Goal: Task Accomplishment & Management: Manage account settings

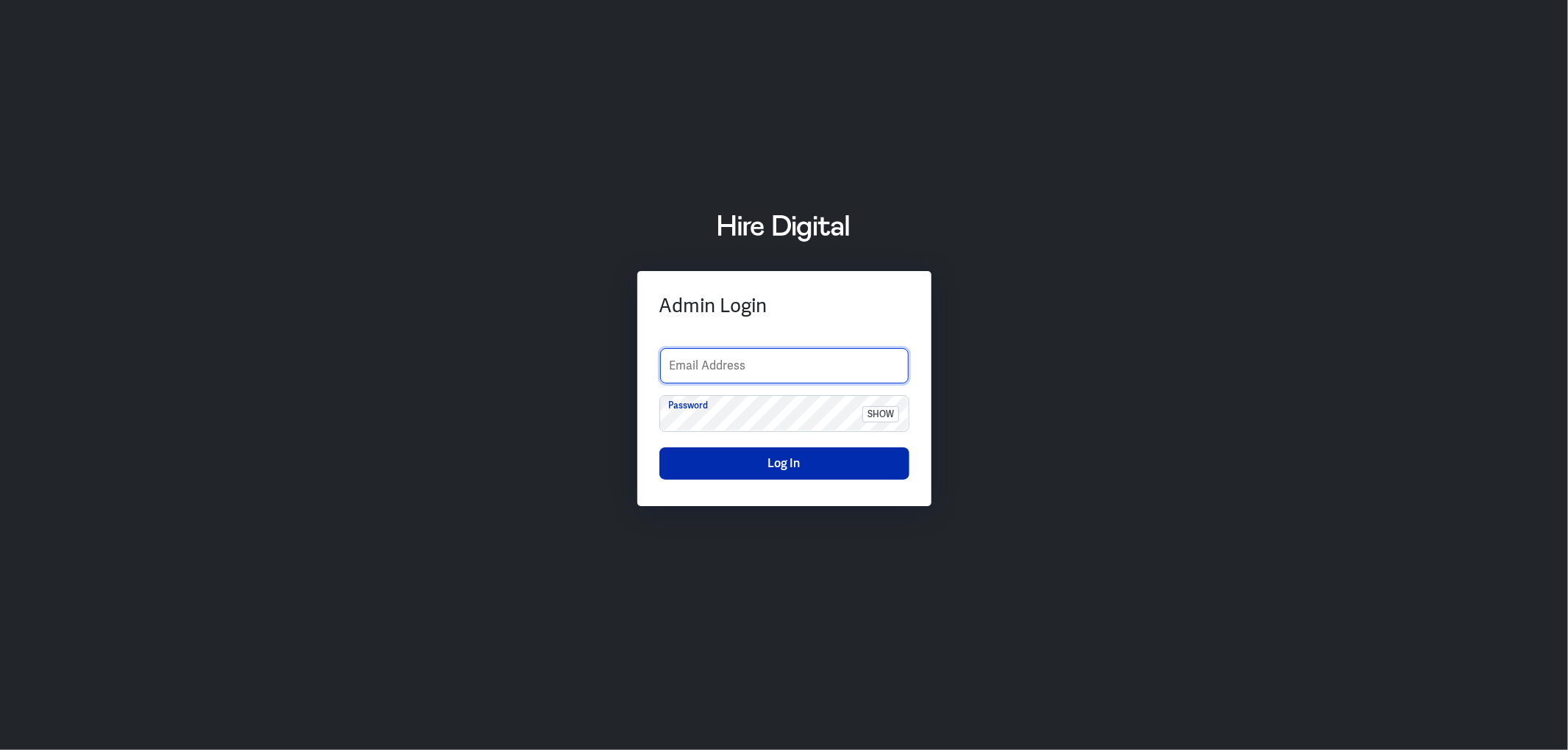
type input "sarah.jimeno.contentco@gmail.com"
click at [737, 471] on button "Log In" at bounding box center [784, 464] width 250 height 33
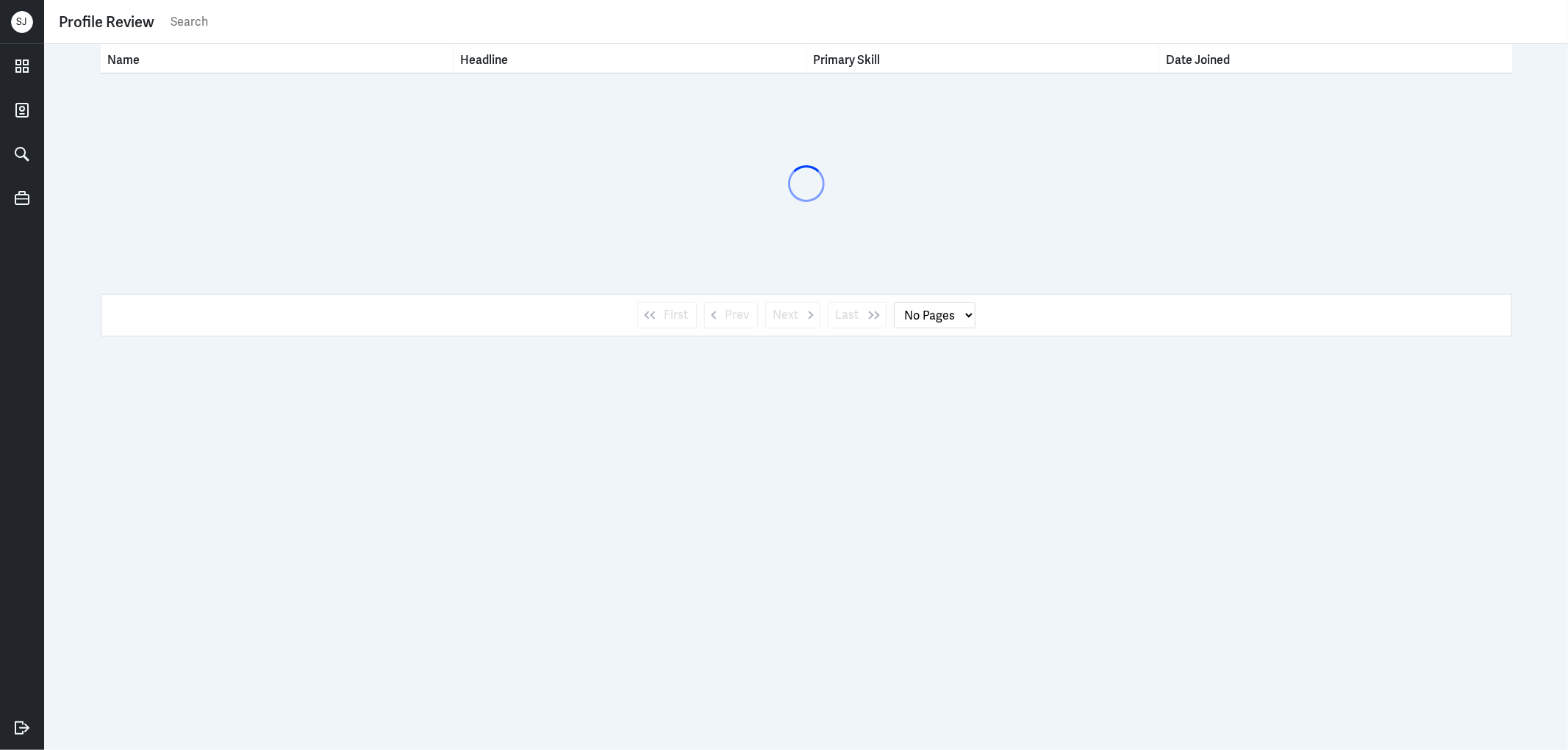
select select "1"
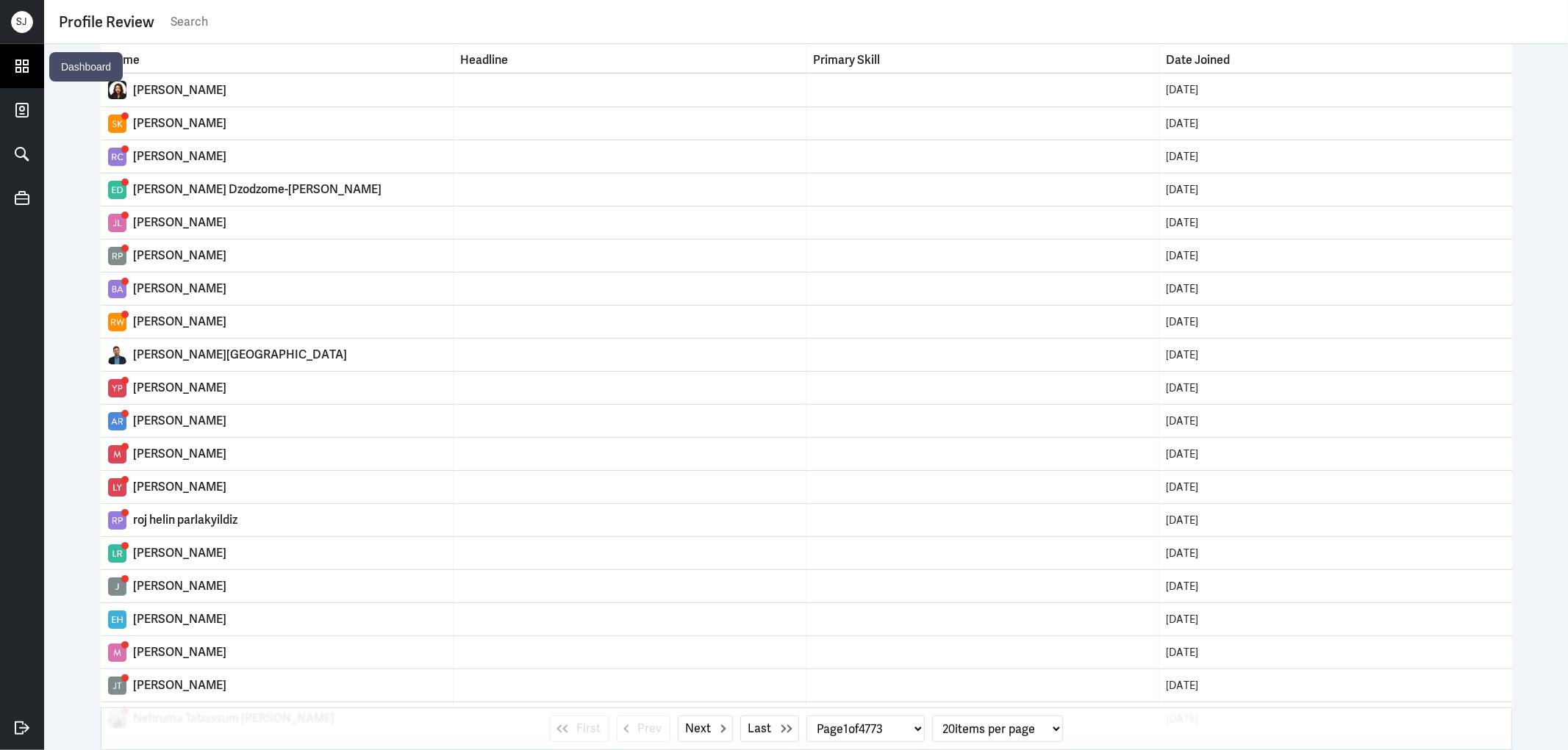
click at [26, 75] on icon at bounding box center [22, 66] width 22 height 22
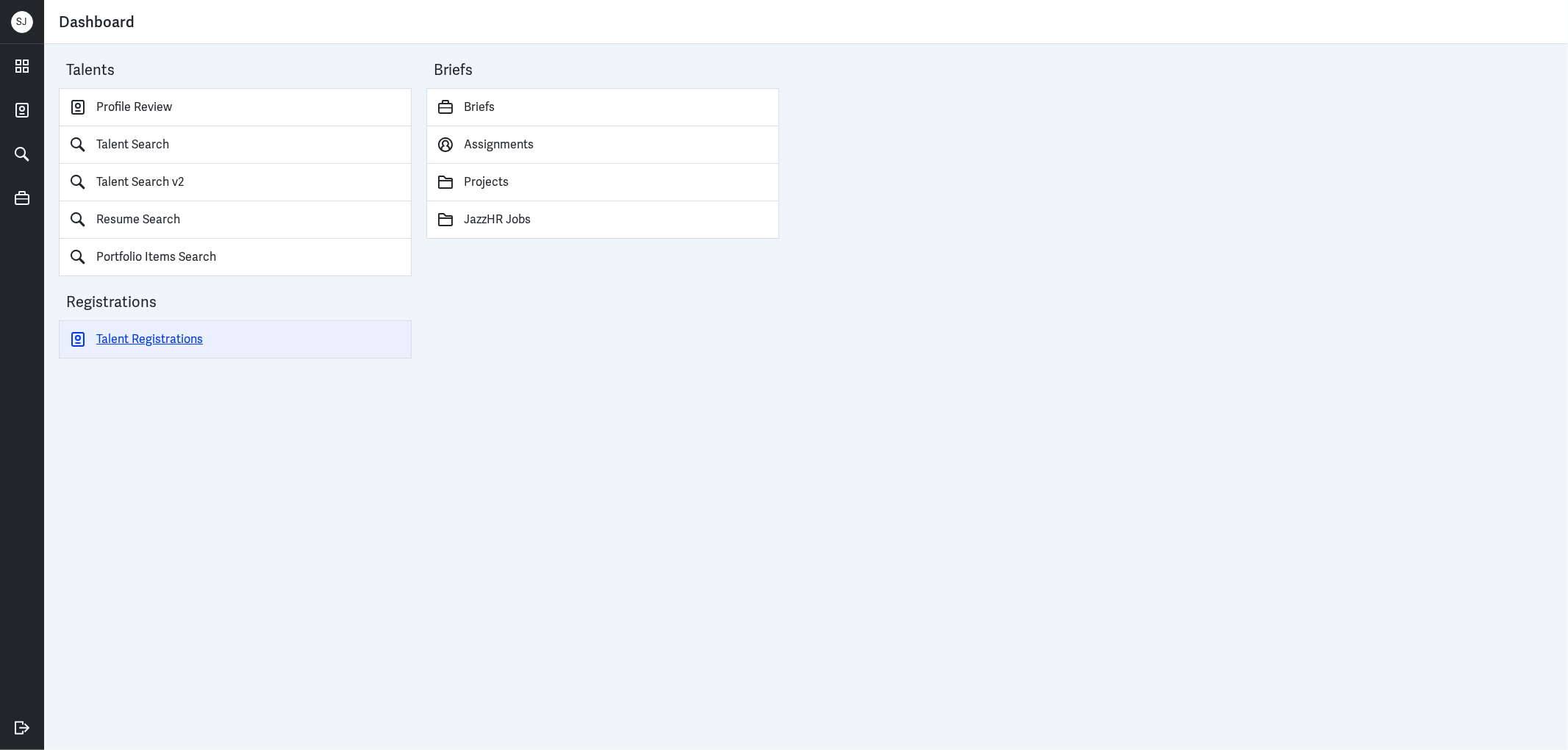
click at [164, 338] on link "Talent Registrations" at bounding box center [235, 339] width 353 height 38
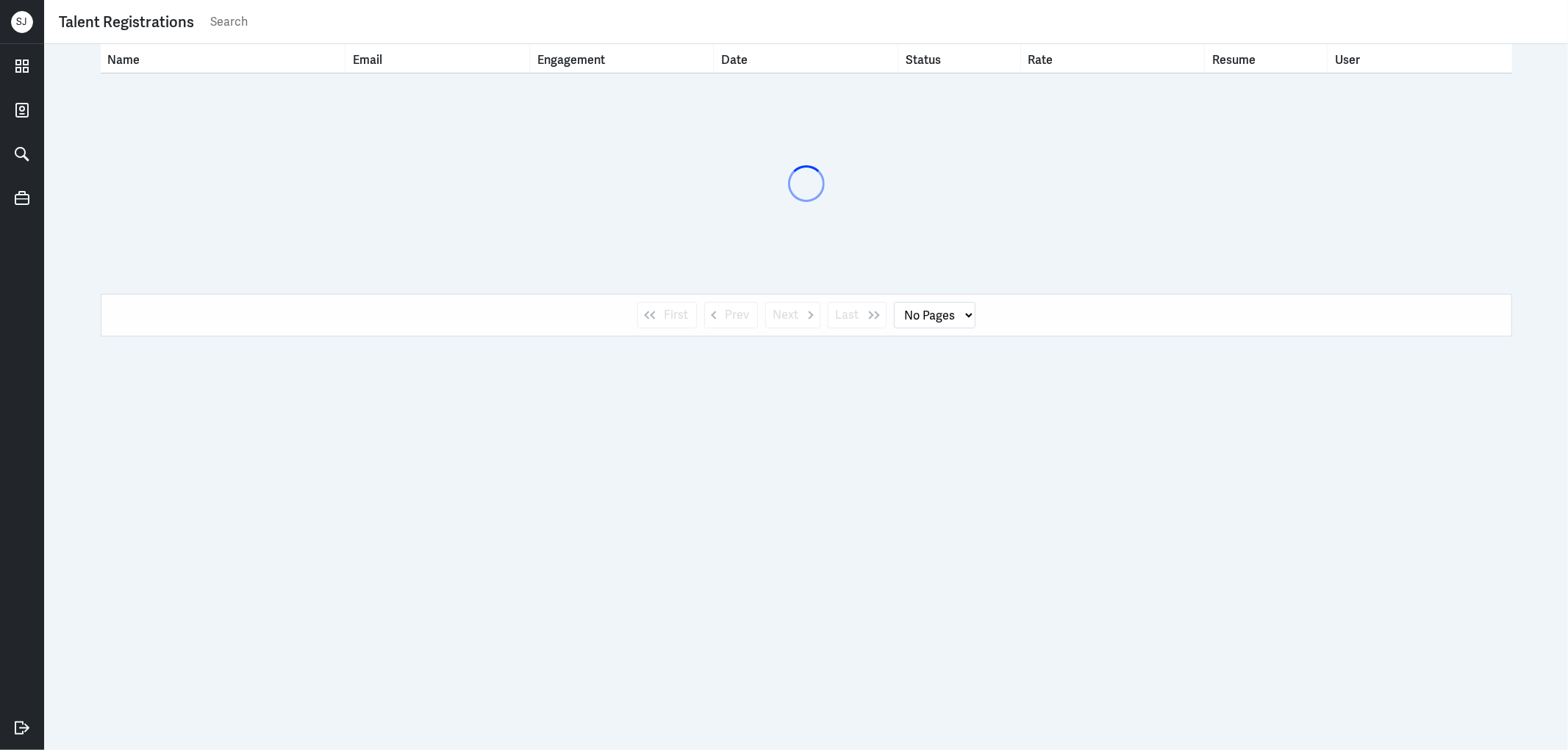
select select "1"
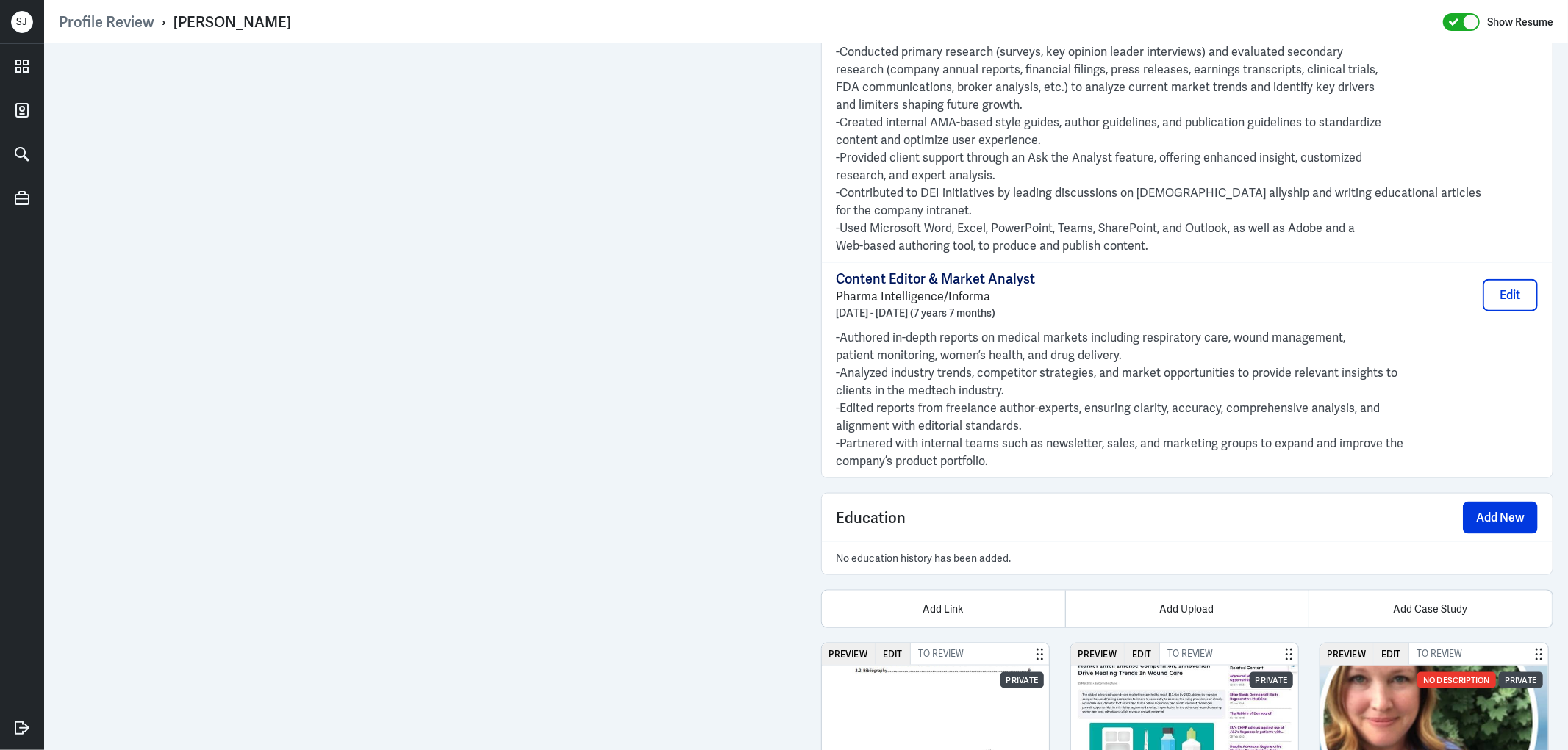
scroll to position [1587, 0]
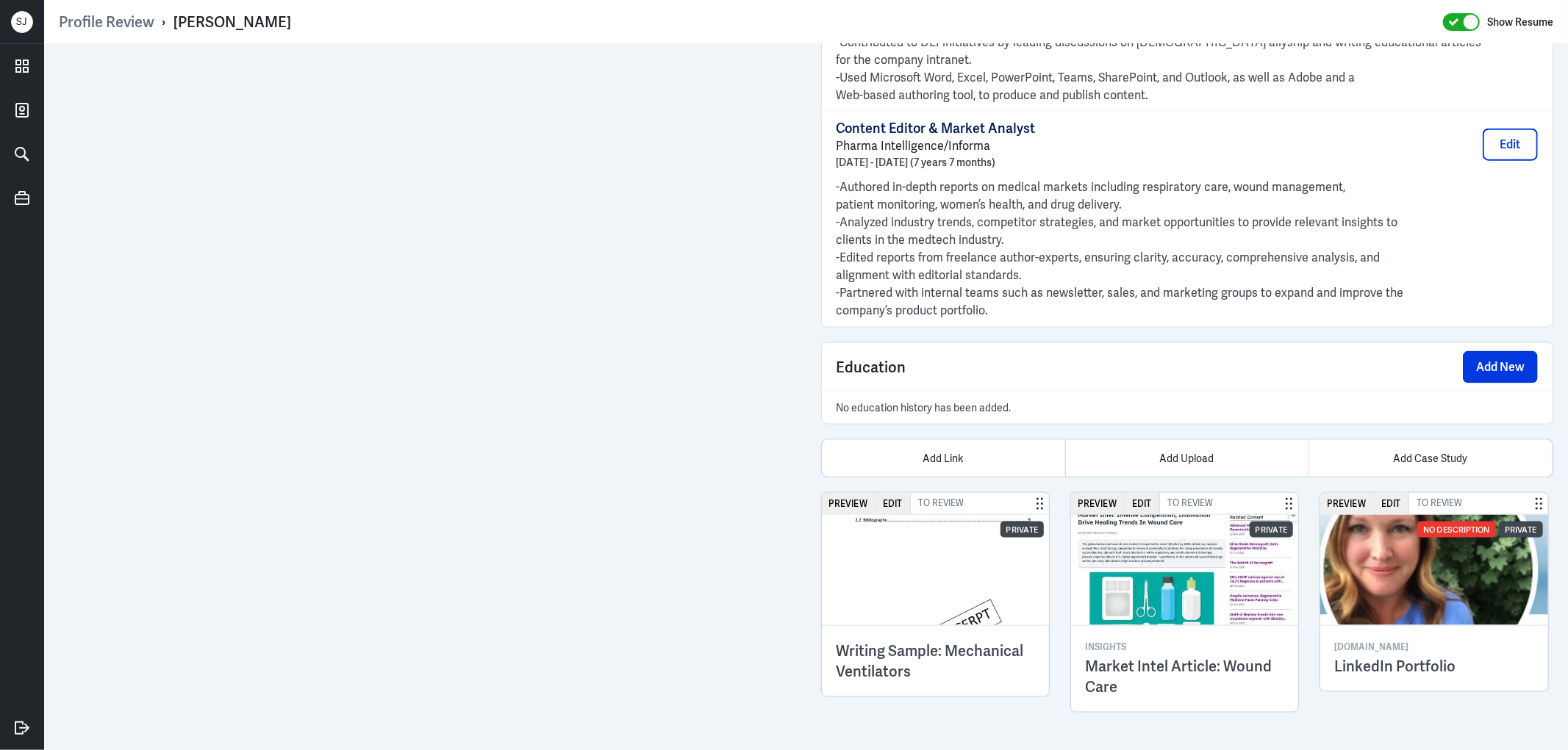
click at [952, 594] on img at bounding box center [936, 570] width 228 height 110
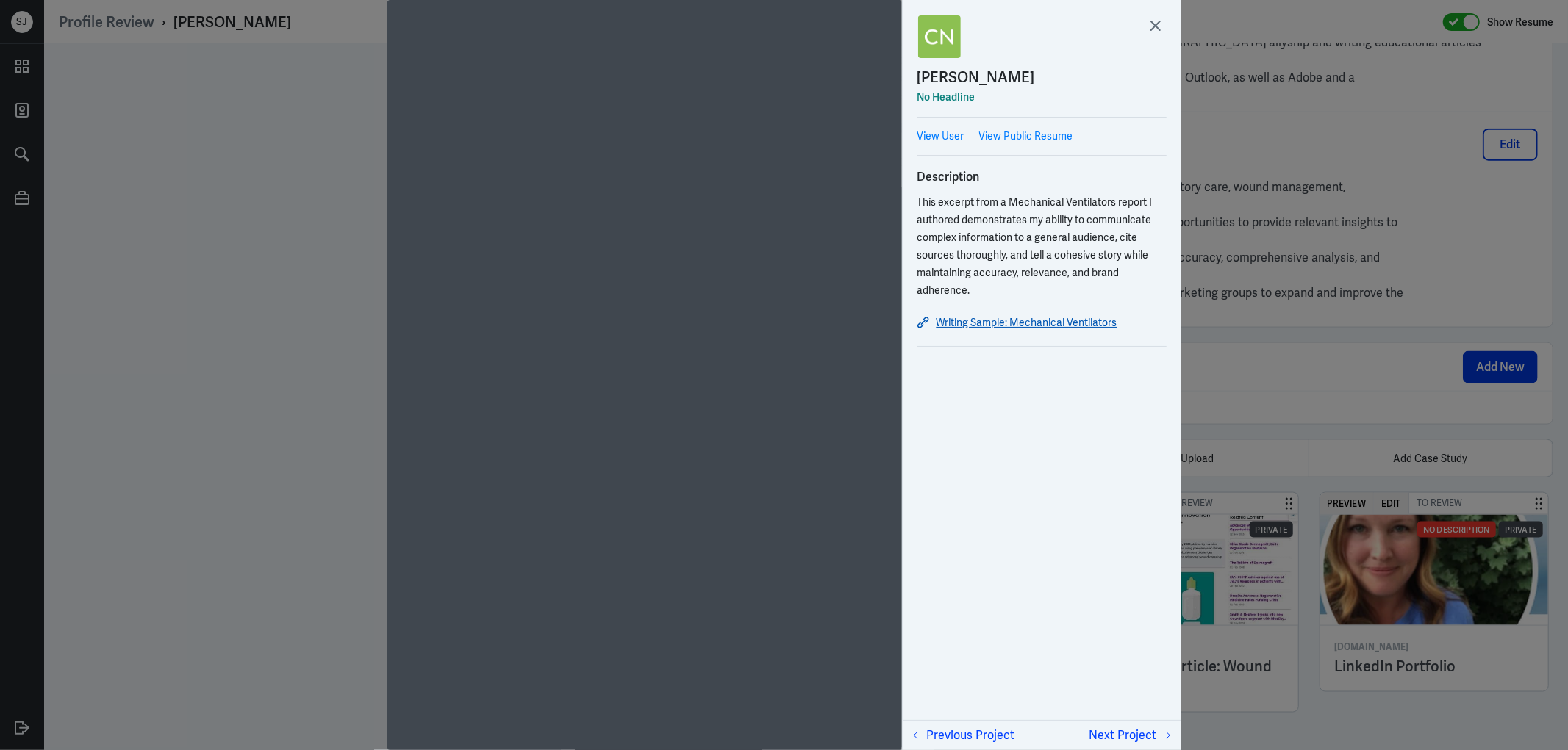
click at [992, 318] on link "Writing Sample: Mechanical Ventilators" at bounding box center [1042, 323] width 249 height 17
click at [1308, 392] on div at bounding box center [784, 375] width 1568 height 750
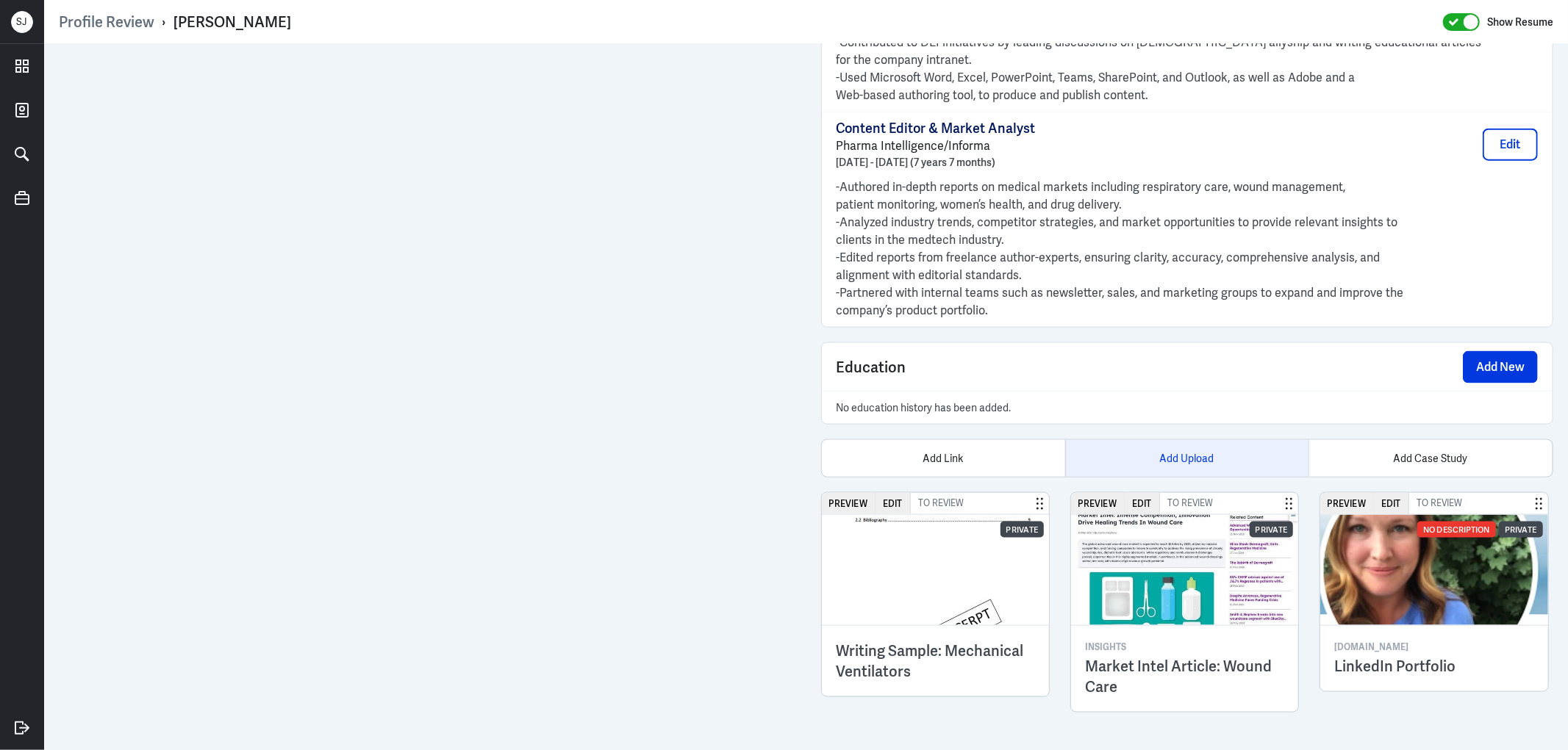
click at [1153, 464] on div "Add Upload" at bounding box center [1187, 458] width 243 height 36
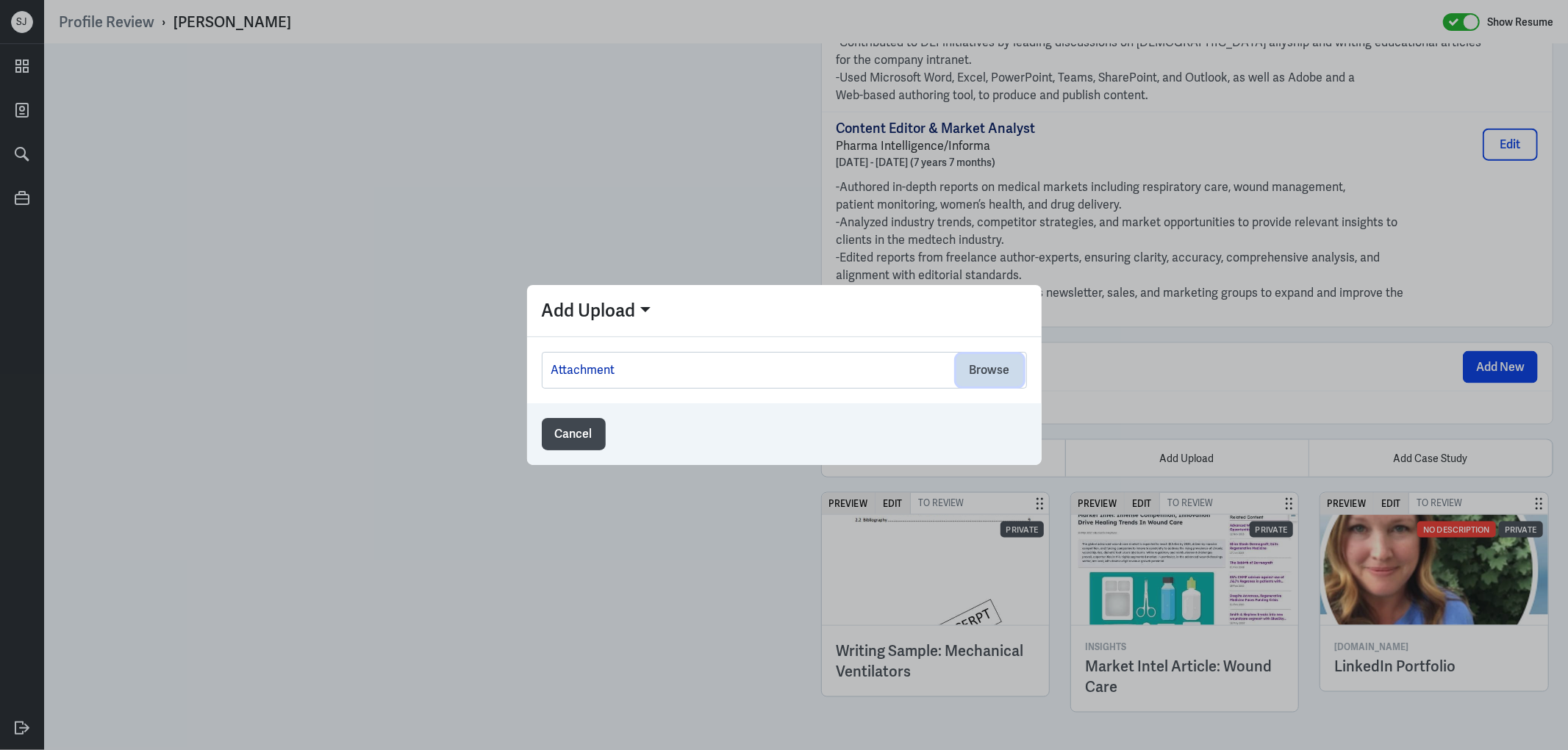
click at [978, 375] on button "Browse" at bounding box center [990, 371] width 67 height 33
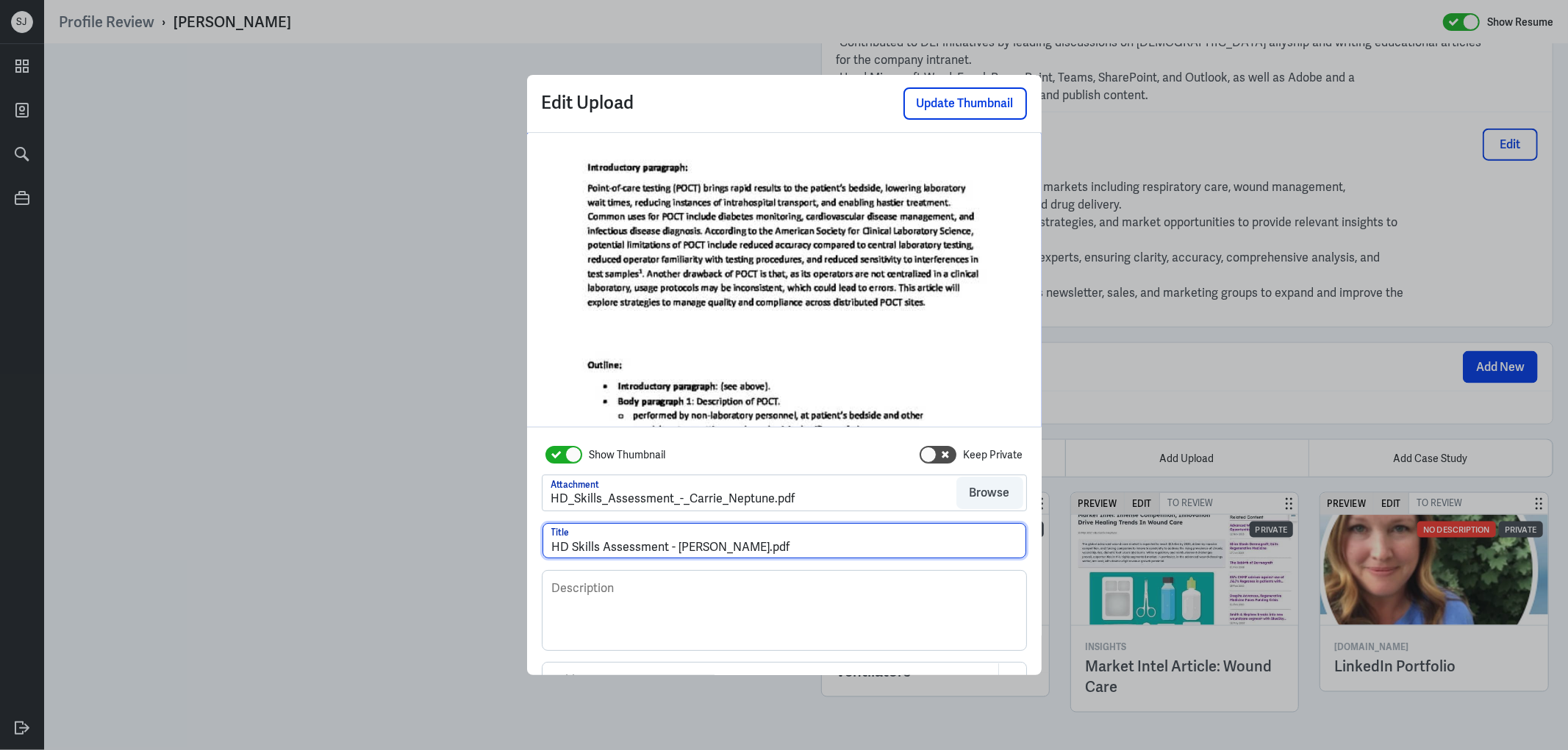
drag, startPoint x: 749, startPoint y: 544, endPoint x: 908, endPoint y: 555, distance: 159.4
click at [908, 555] on input "HD Skills Assessment - Carrie Neptune.pdf" at bounding box center [784, 540] width 484 height 35
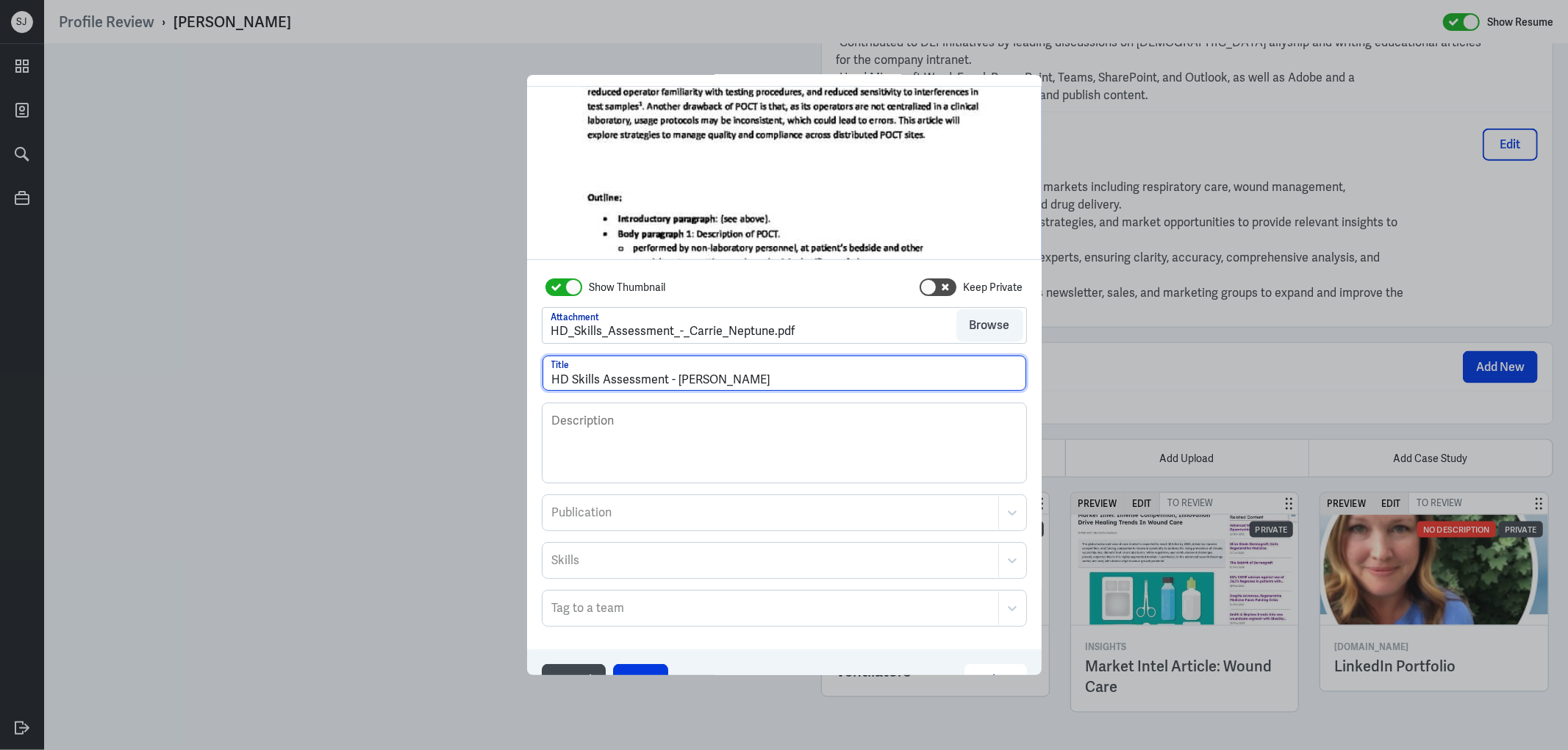
scroll to position [80, 0]
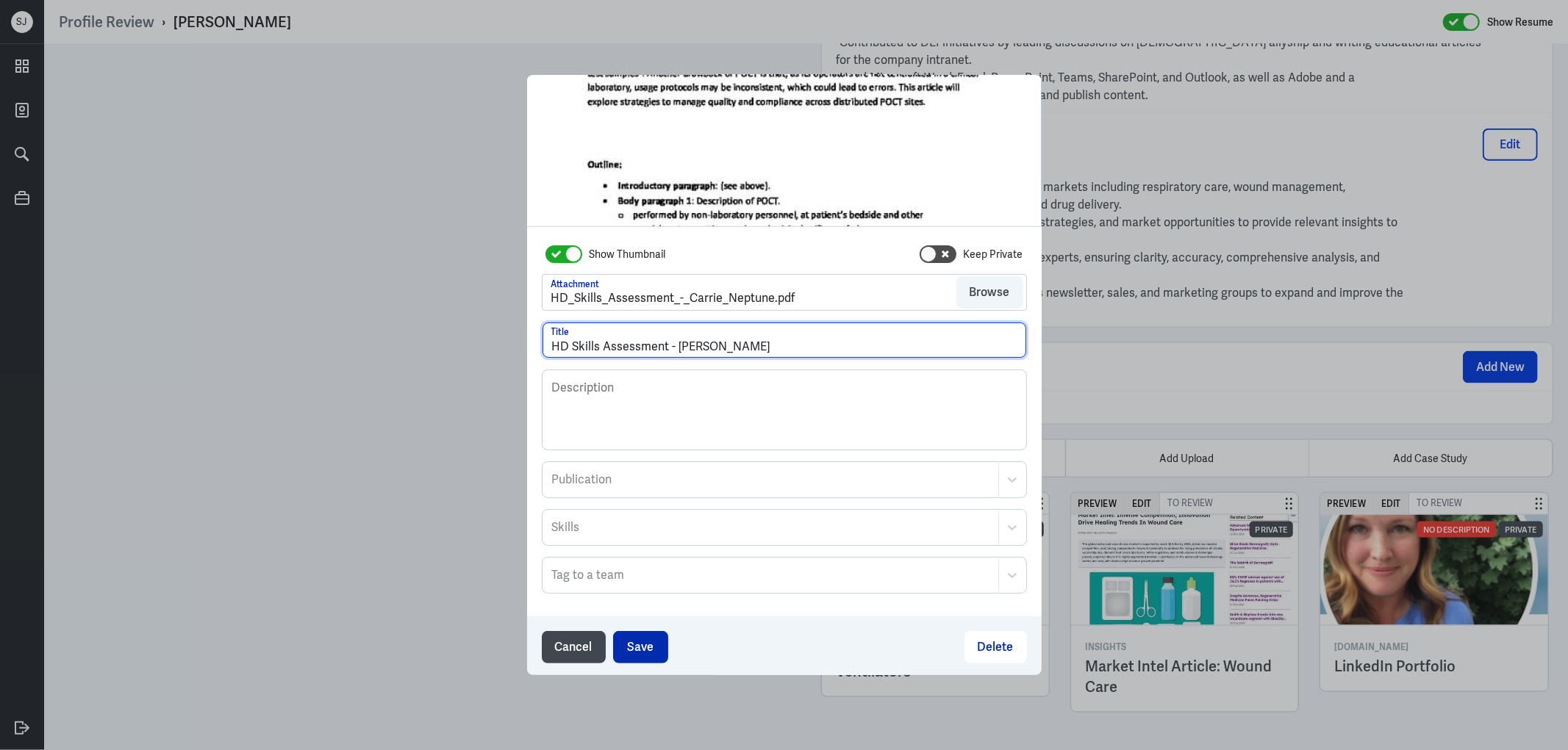
type input "HD Skills Assessment - [PERSON_NAME]"
click at [629, 644] on button "Save" at bounding box center [641, 648] width 56 height 33
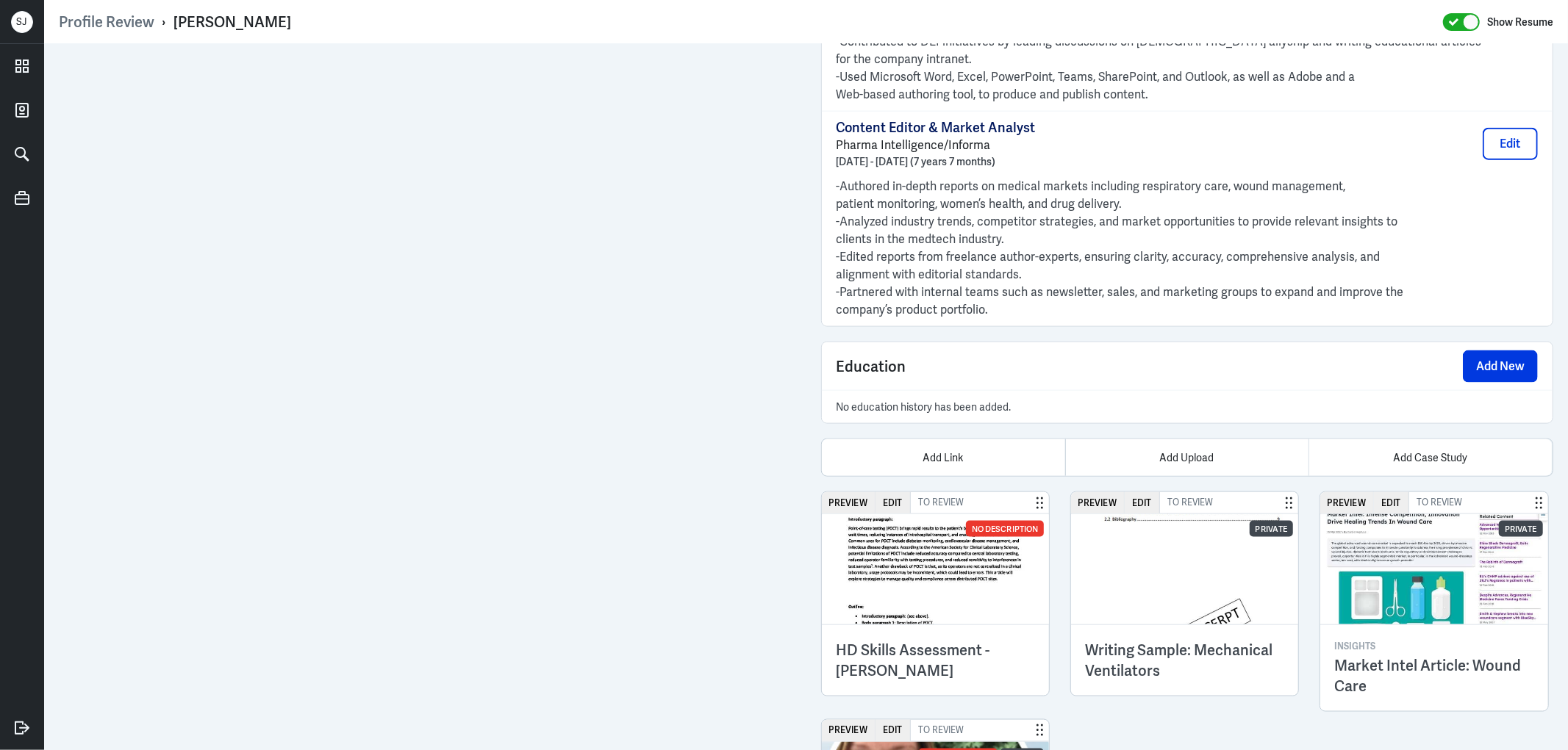
click at [989, 605] on img at bounding box center [936, 569] width 228 height 110
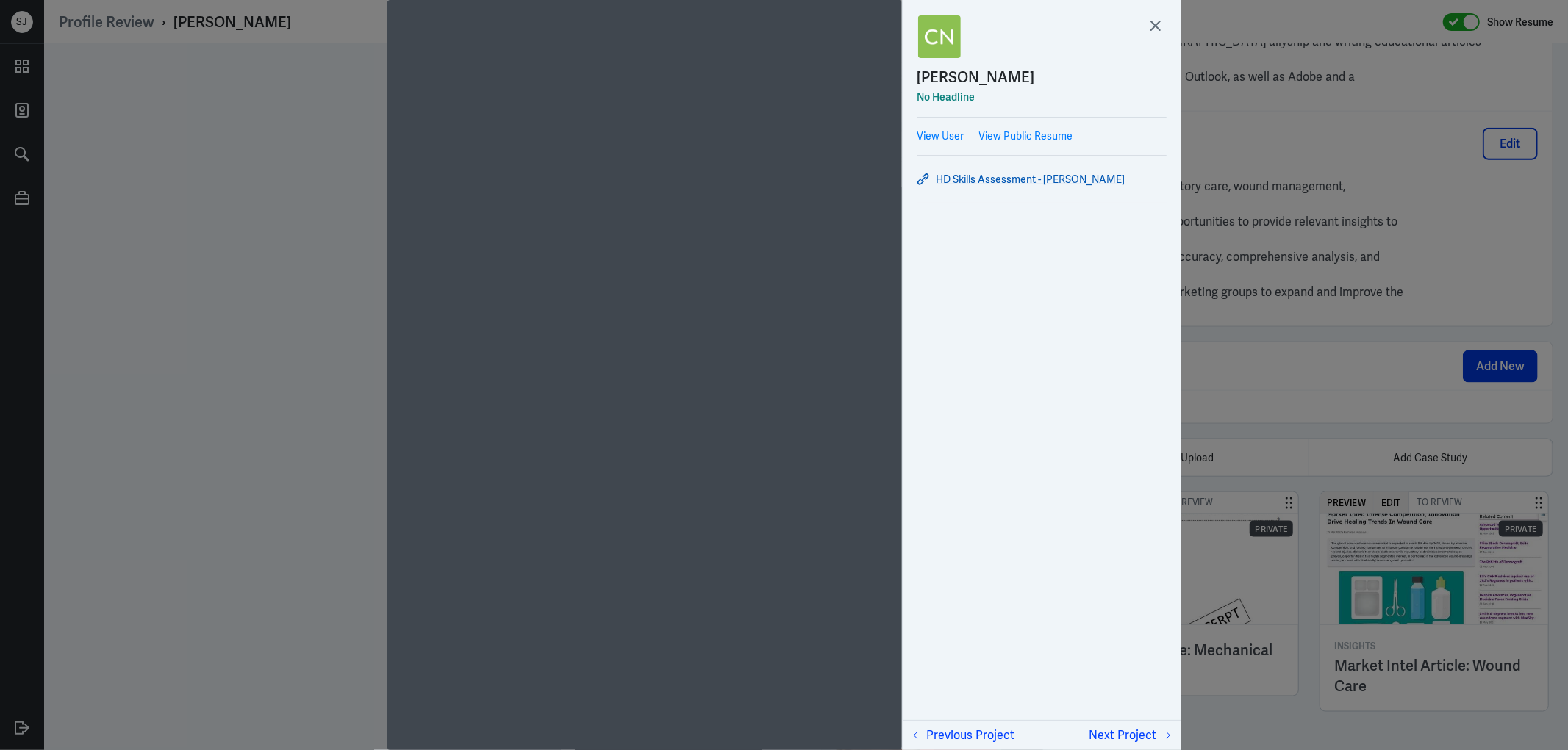
click at [1007, 185] on link "HD Skills Assessment - [PERSON_NAME]" at bounding box center [1042, 179] width 249 height 17
click at [1236, 56] on div at bounding box center [784, 375] width 1568 height 750
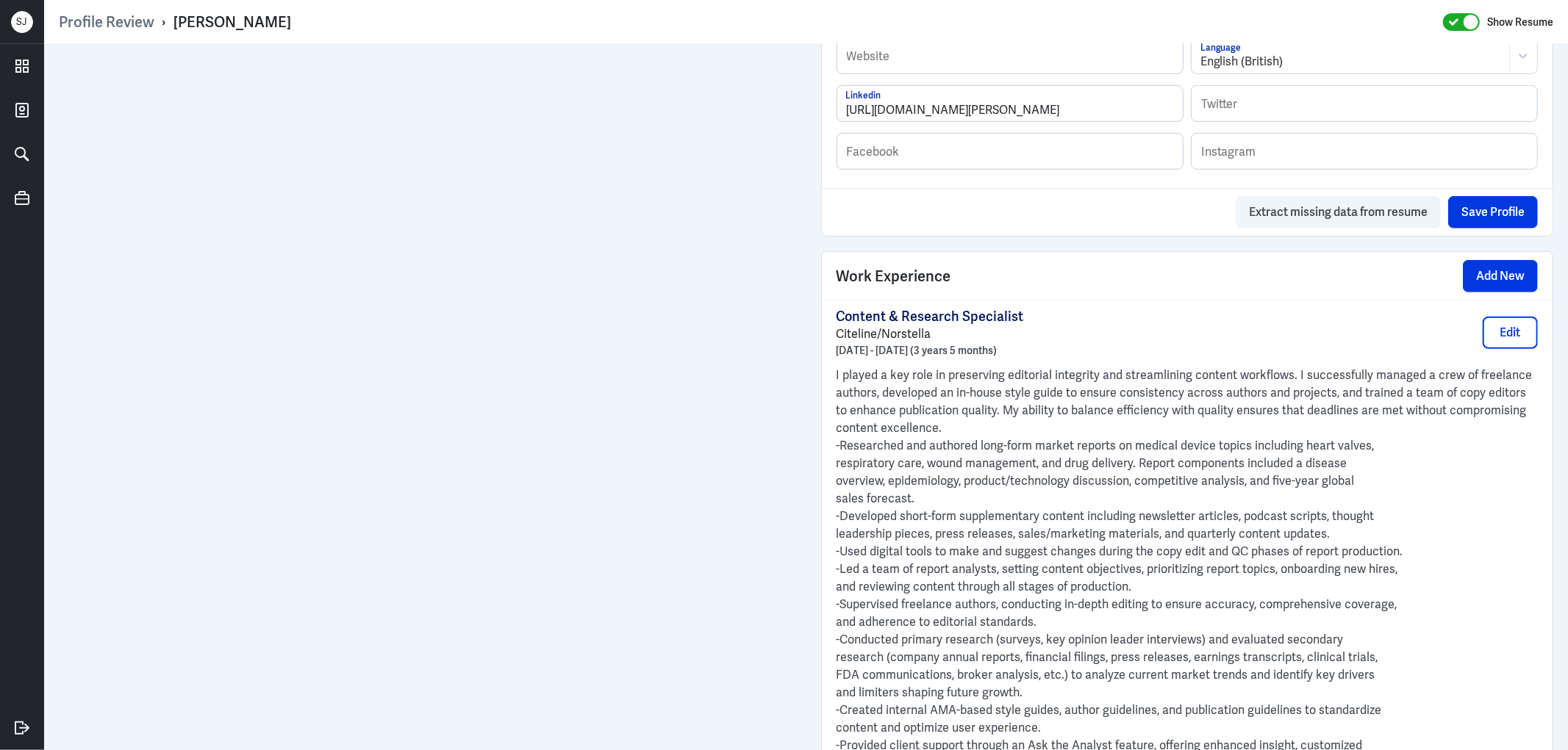
scroll to position [689, 0]
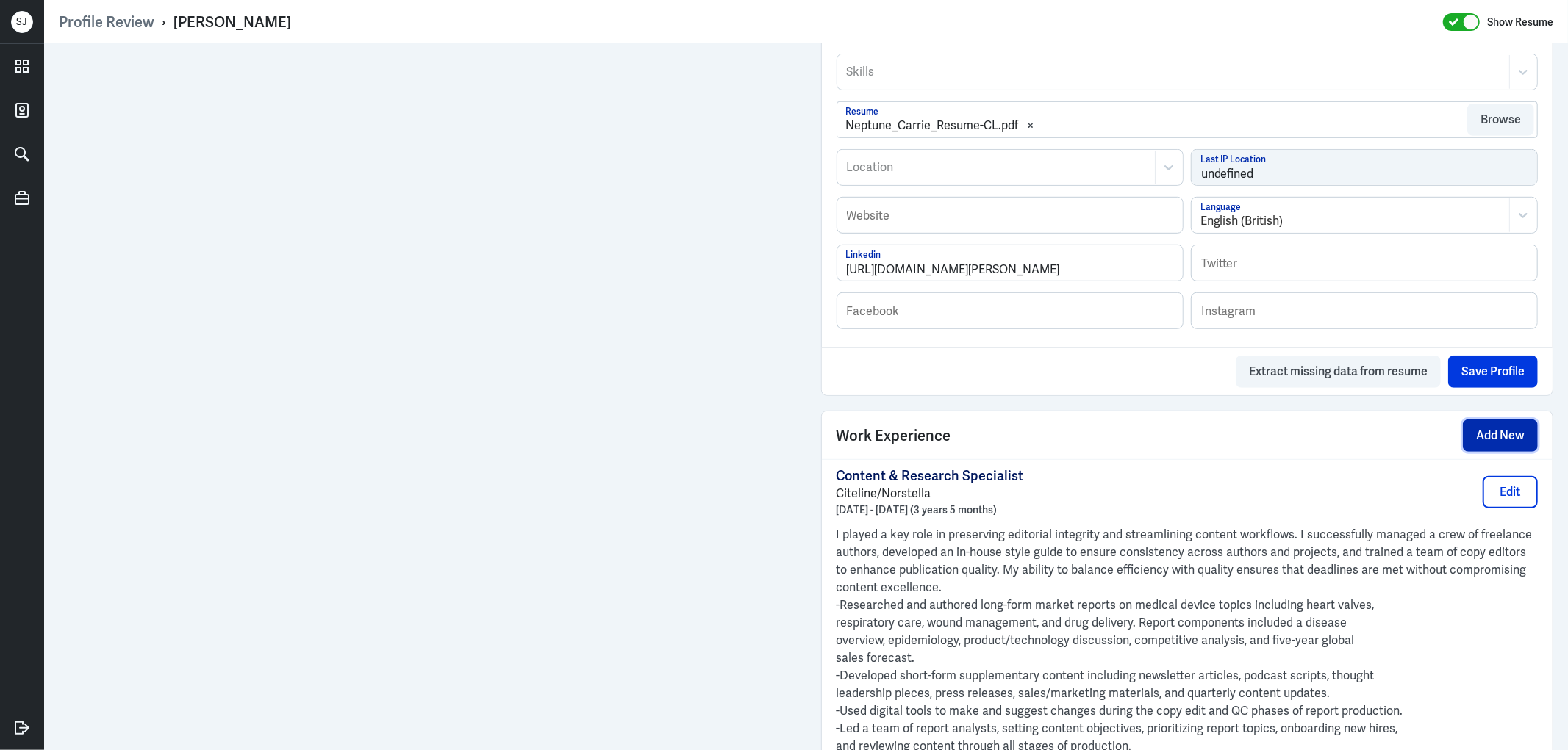
click at [1469, 434] on button "Add New" at bounding box center [1500, 436] width 75 height 33
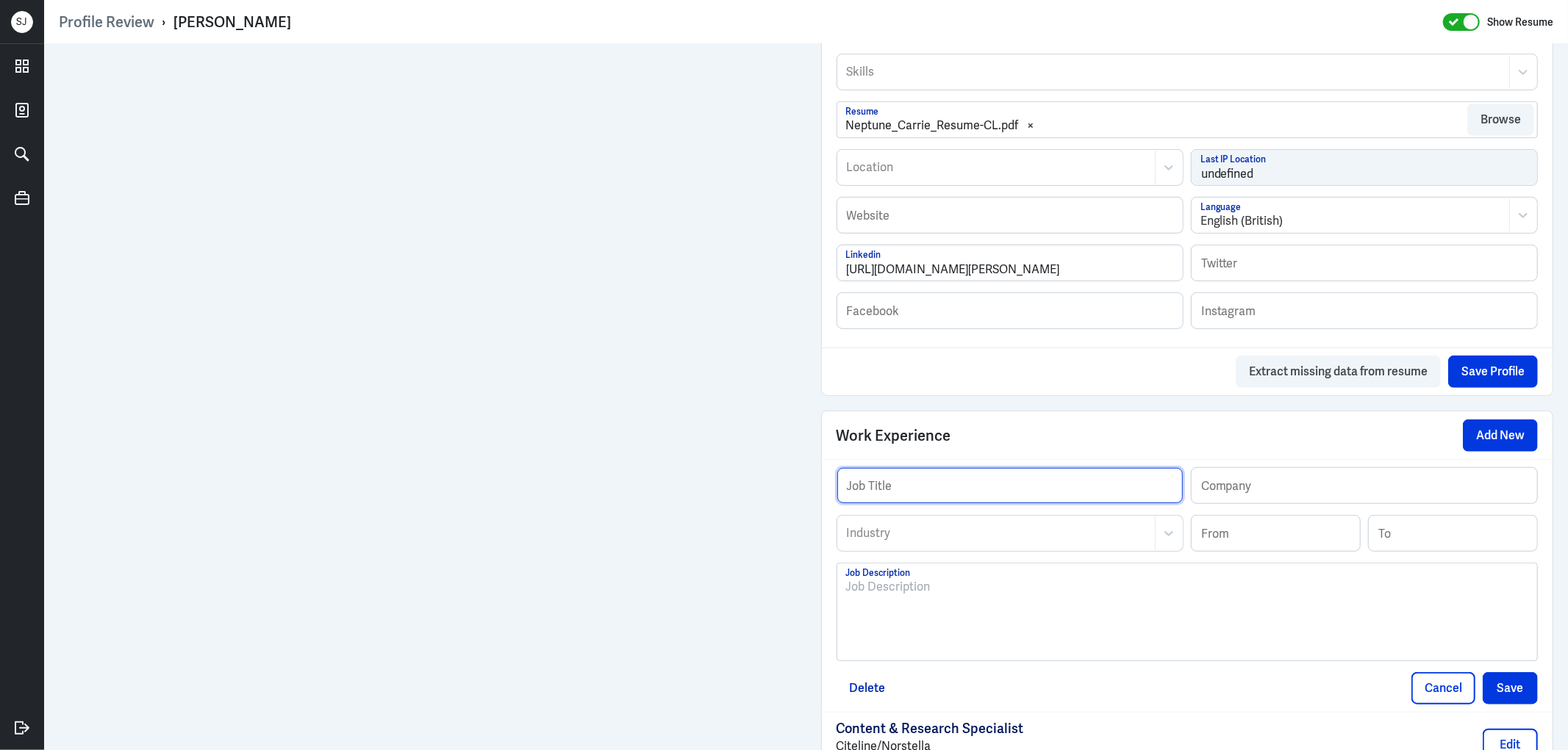
click at [857, 490] on input "text" at bounding box center [1010, 486] width 346 height 35
click at [897, 490] on input "Medical Content Writer" at bounding box center [1010, 486] width 346 height 35
click at [936, 490] on input "Medical Writer" at bounding box center [1010, 486] width 346 height 35
type input "Medical Writer & Editor"
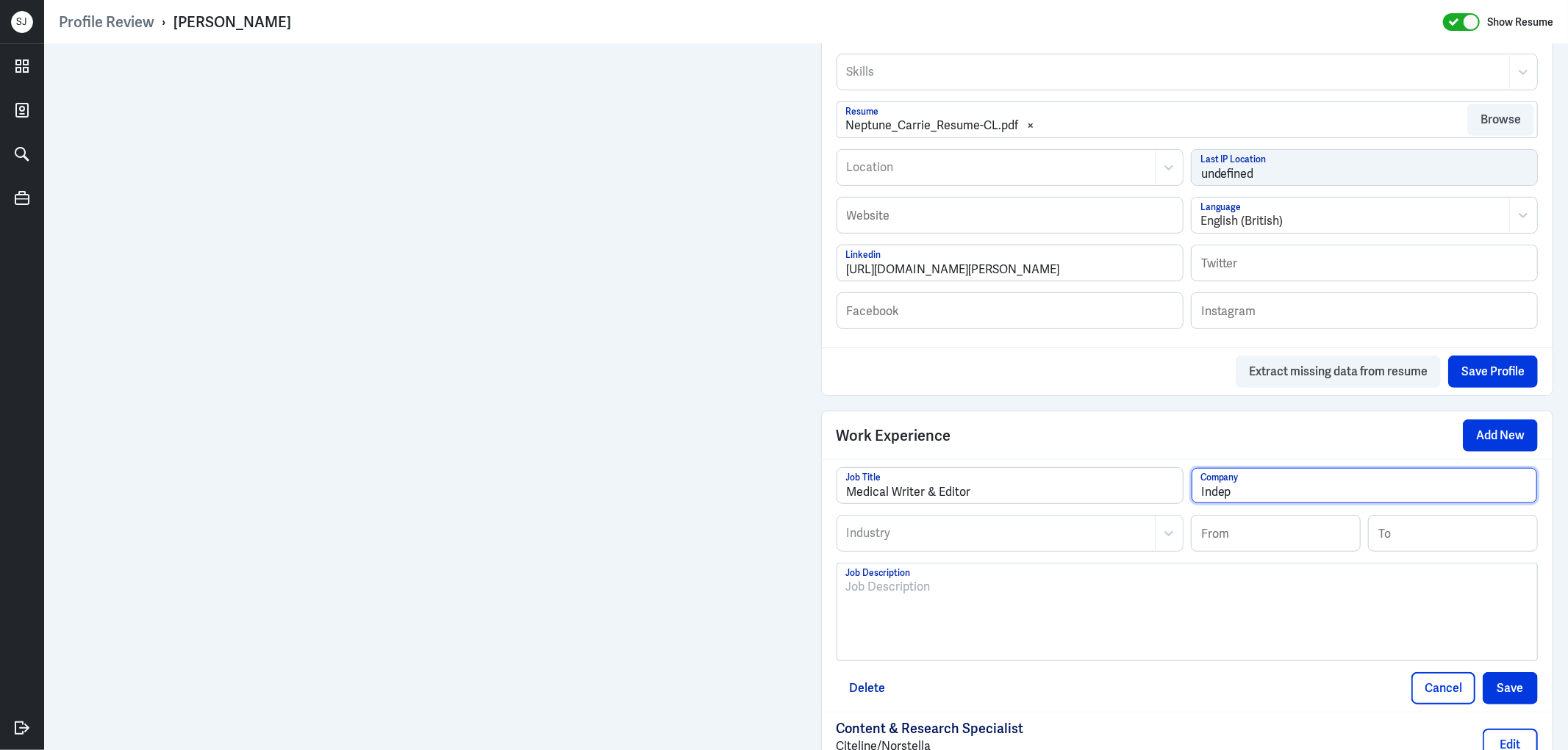
type input "Independent"
click at [1226, 531] on input at bounding box center [1276, 533] width 169 height 35
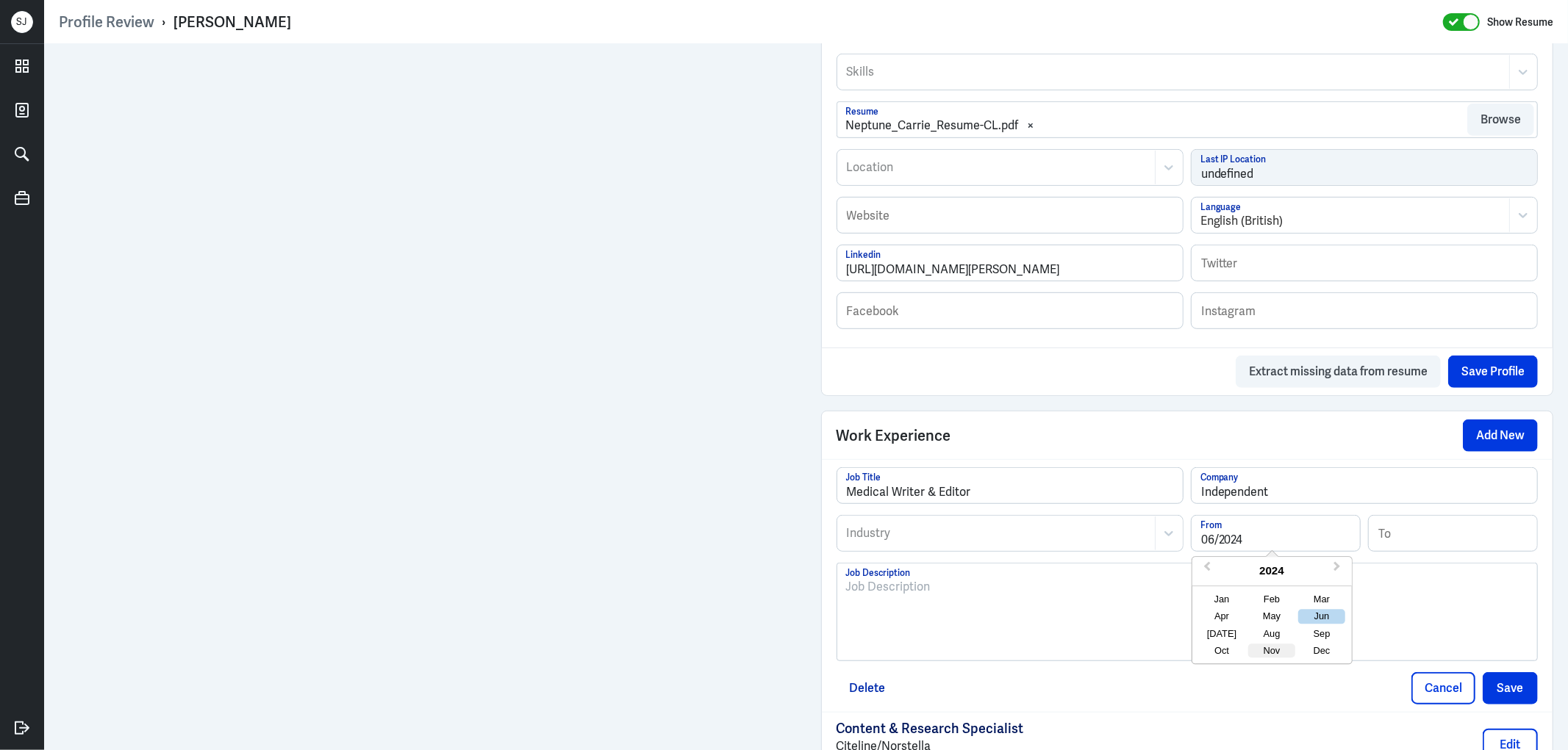
click at [1257, 647] on div "Nov" at bounding box center [1271, 650] width 47 height 14
type input "11/2024"
click at [878, 527] on div at bounding box center [996, 534] width 302 height 17
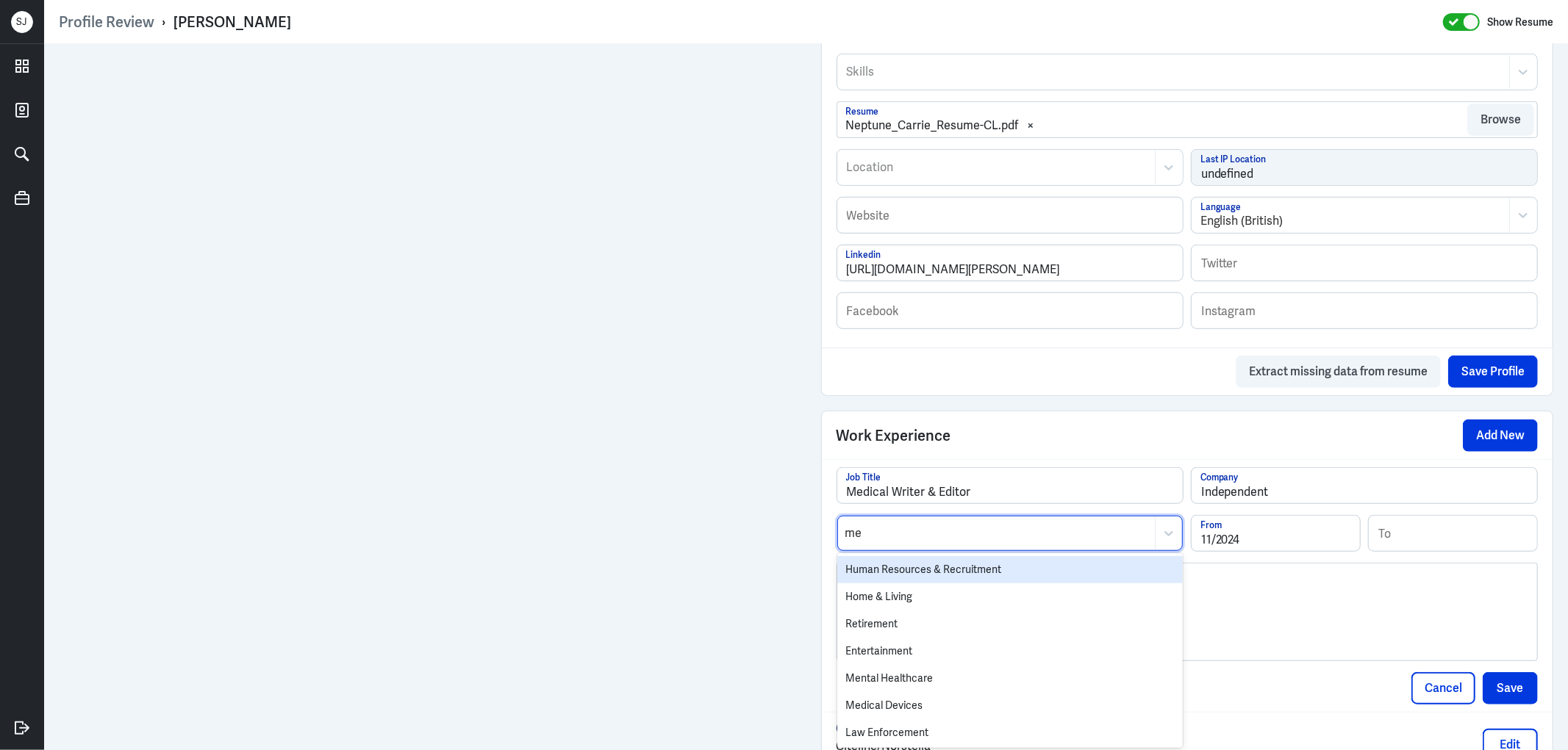
type input "med"
click at [883, 568] on div "Medical Devices" at bounding box center [1010, 570] width 346 height 27
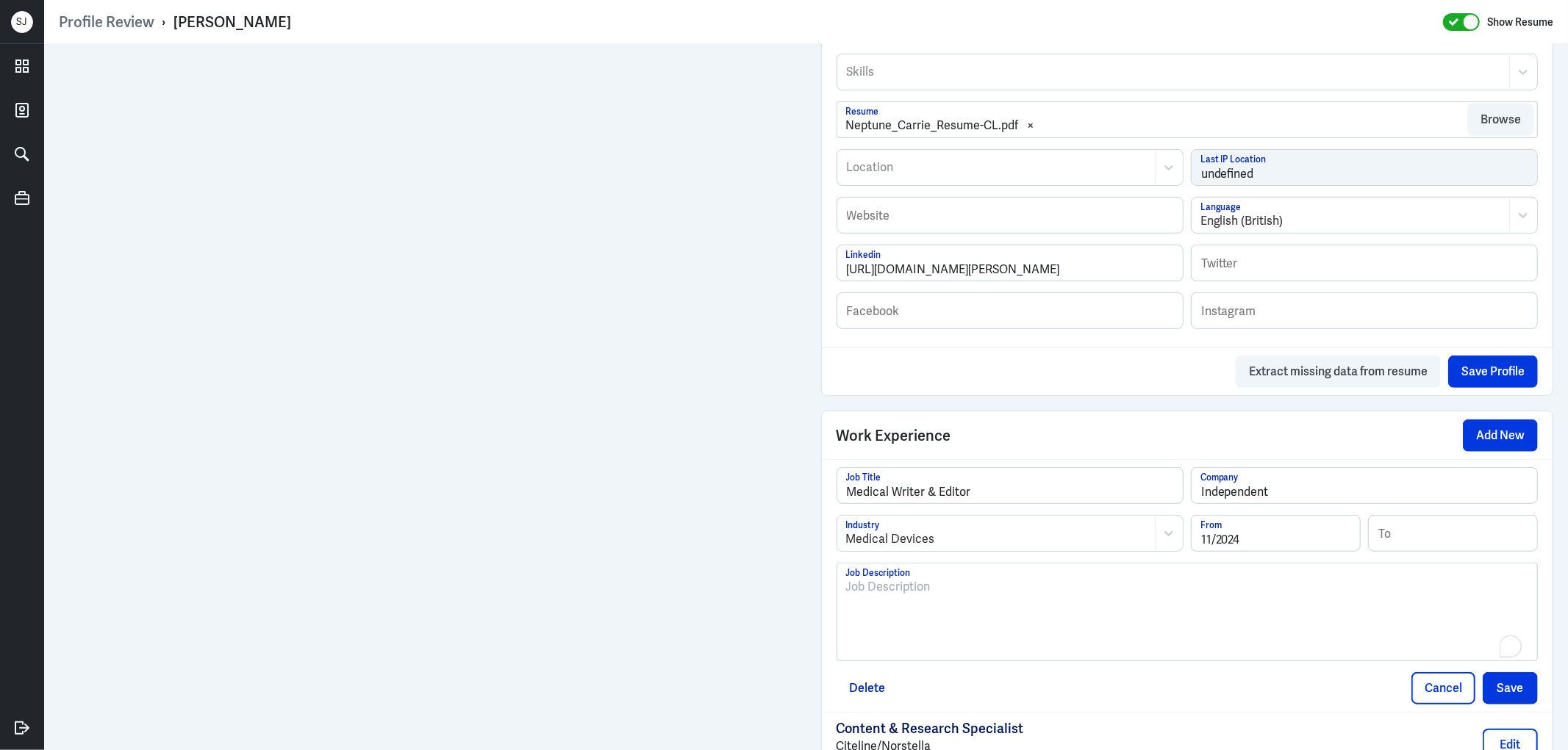
click at [865, 590] on p "To enrich screen reader interactions, please activate Accessibility in Grammarl…" at bounding box center [1188, 587] width 683 height 17
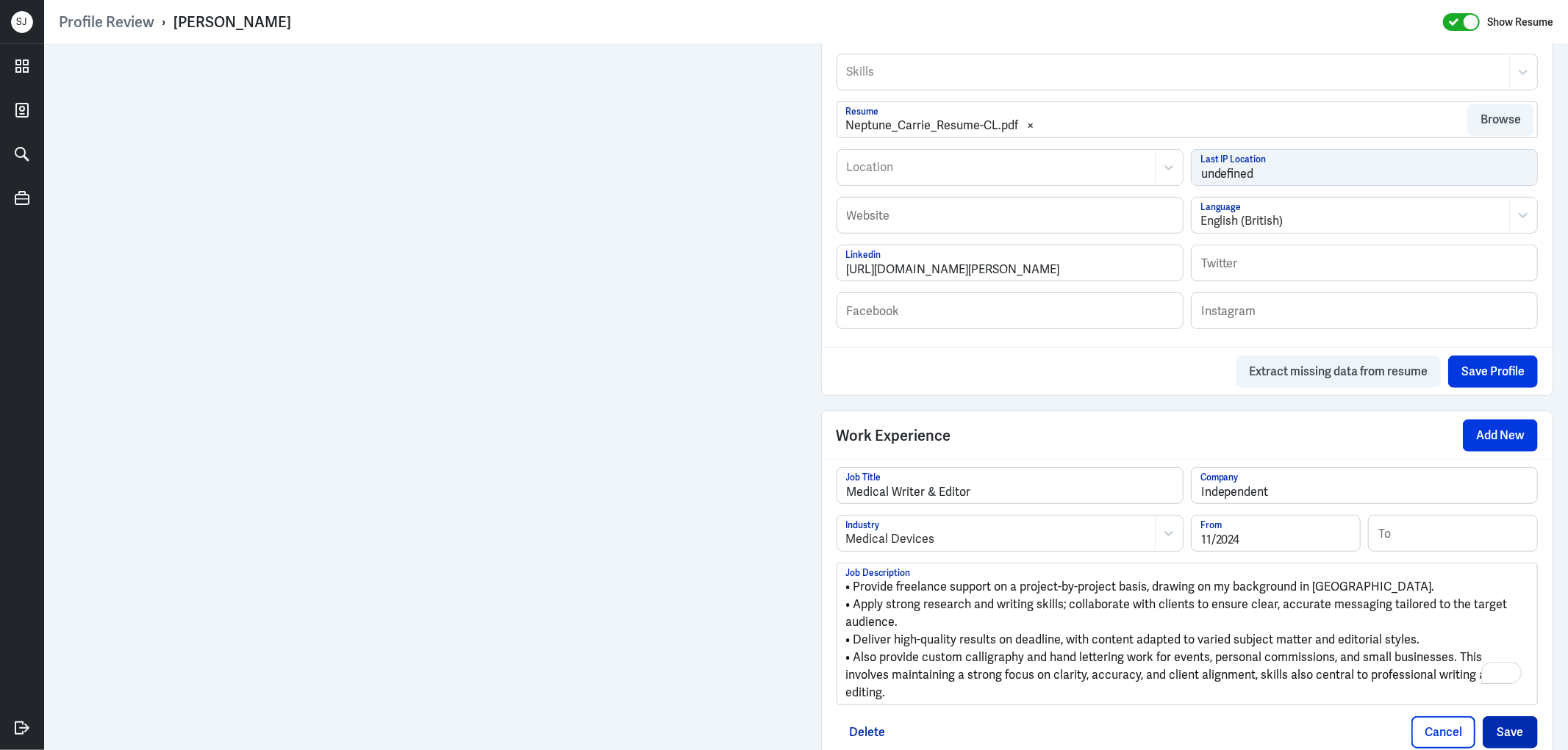
click at [1510, 716] on div "Medical Writer & Editor Job Title Independent Company Medical Devices Industry …" at bounding box center [1188, 608] width 703 height 282
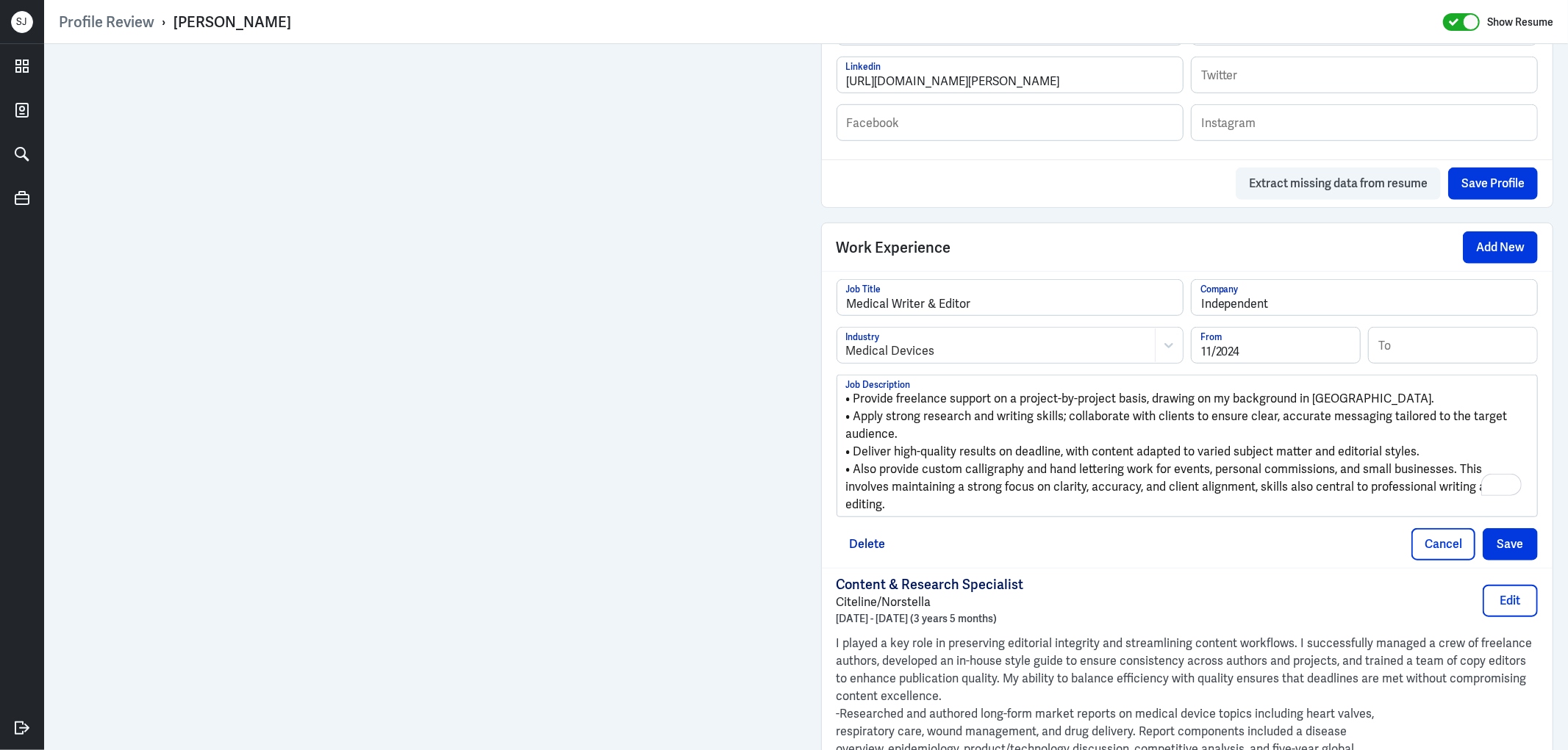
scroll to position [1015, 0]
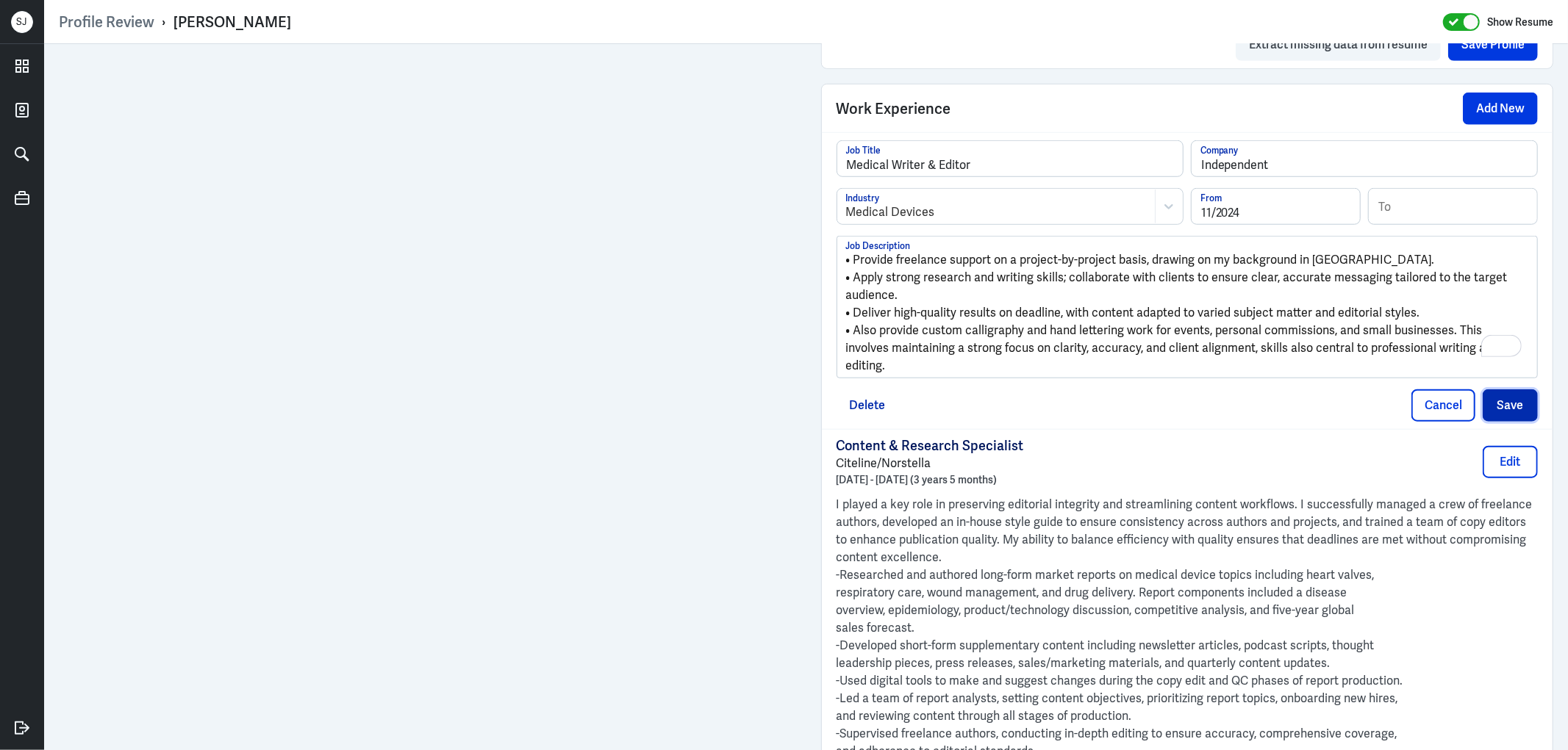
click at [1490, 393] on button "Save" at bounding box center [1510, 406] width 56 height 33
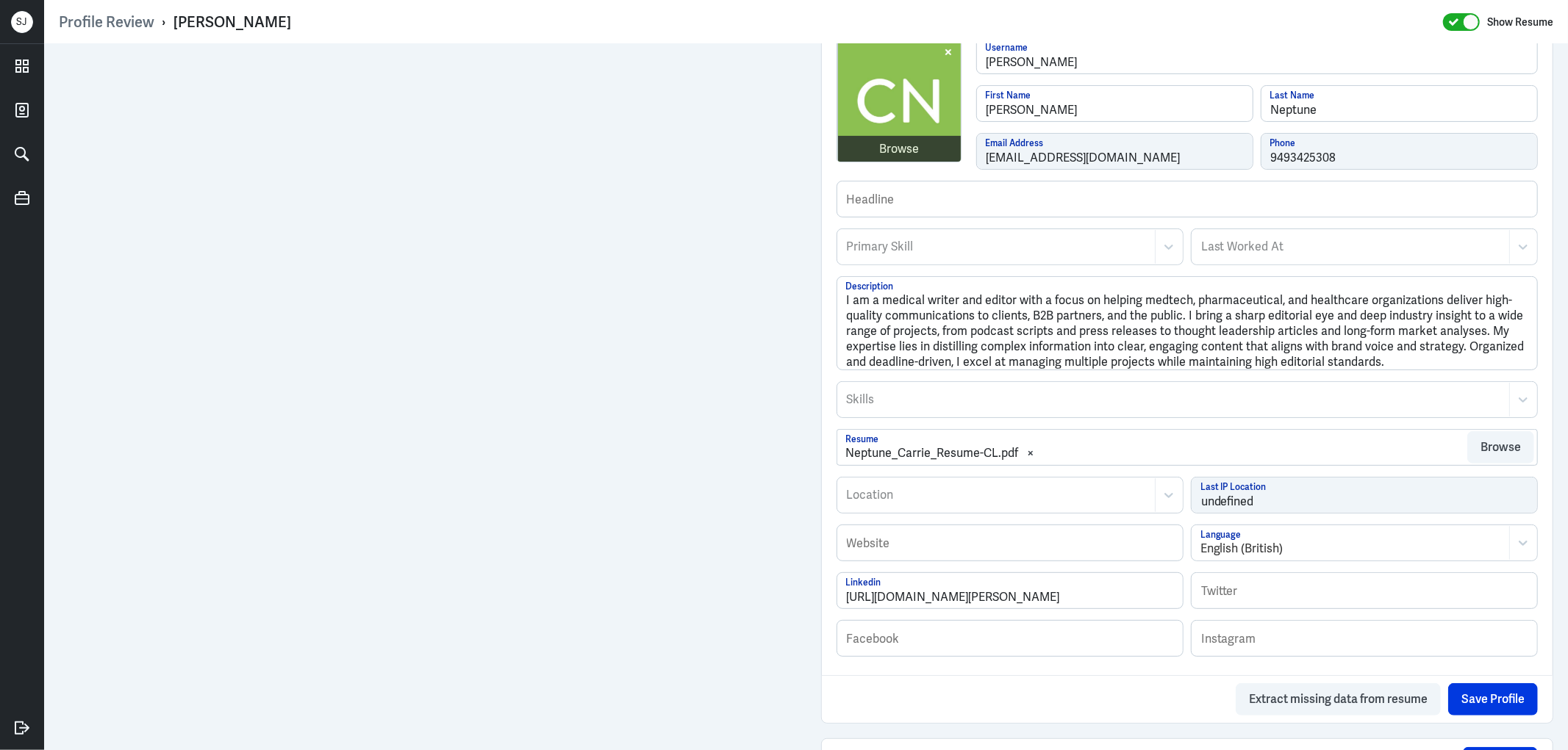
scroll to position [0, 0]
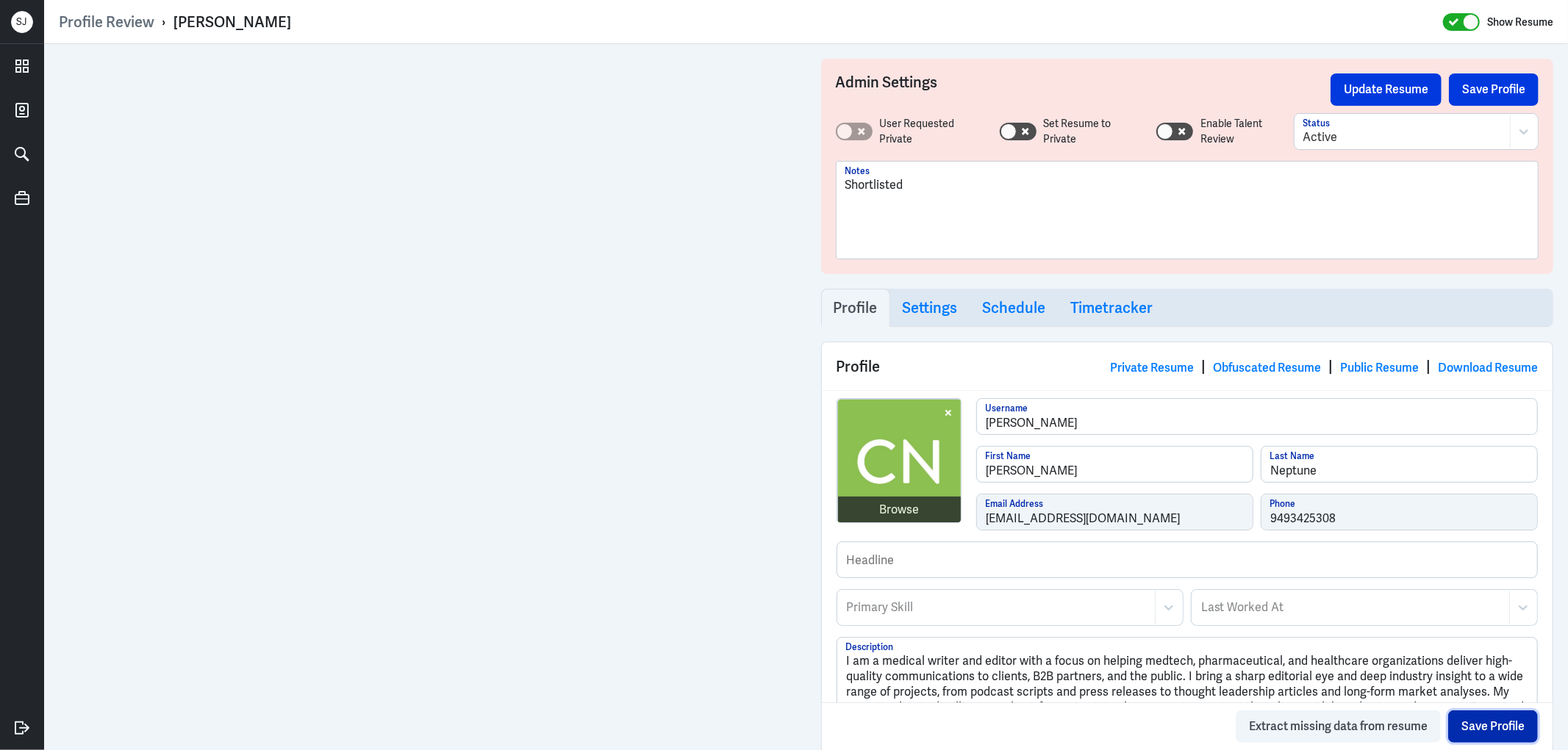
click at [1448, 729] on button "Save Profile" at bounding box center [1493, 727] width 90 height 33
click at [1364, 92] on button "Update Resume" at bounding box center [1386, 90] width 111 height 33
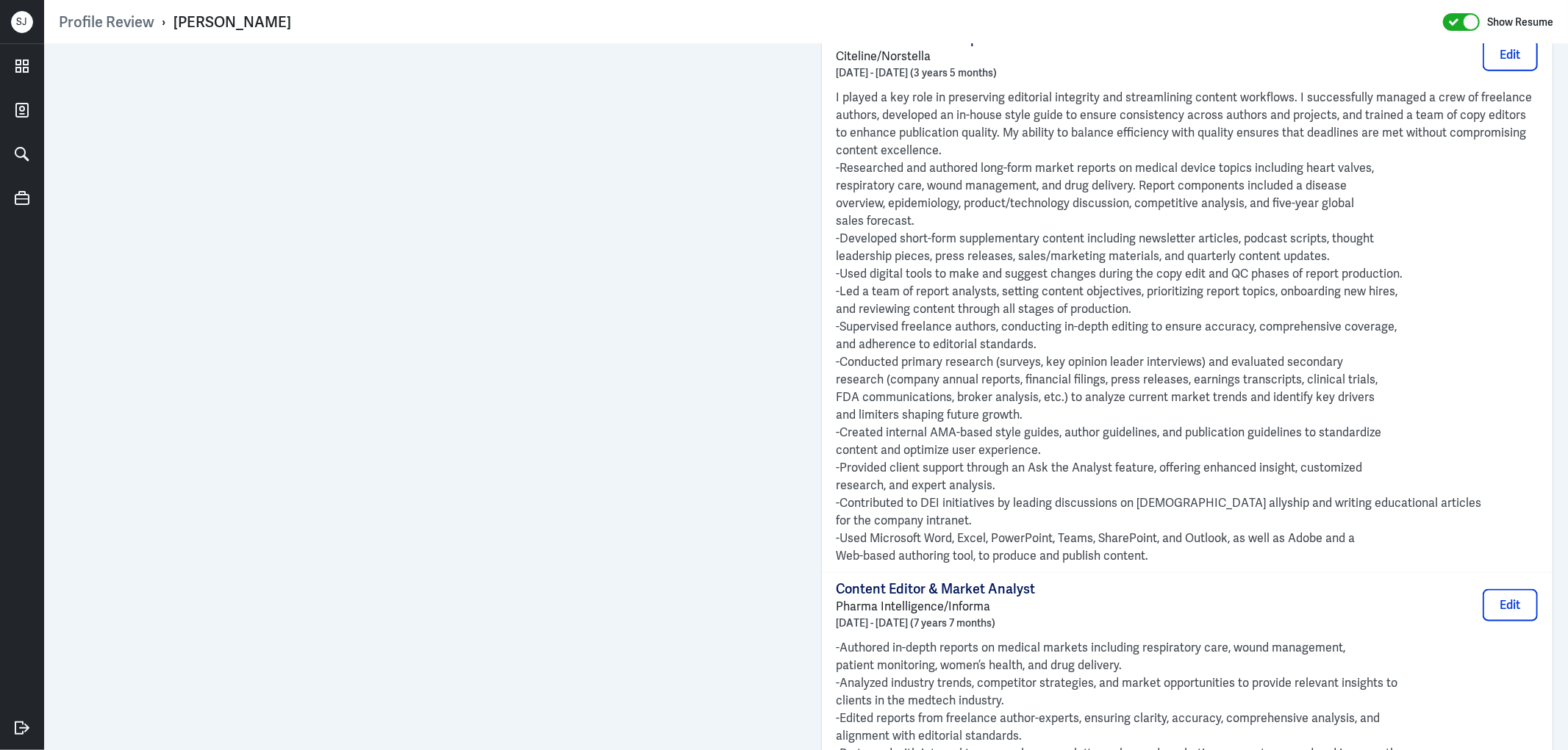
scroll to position [1973, 0]
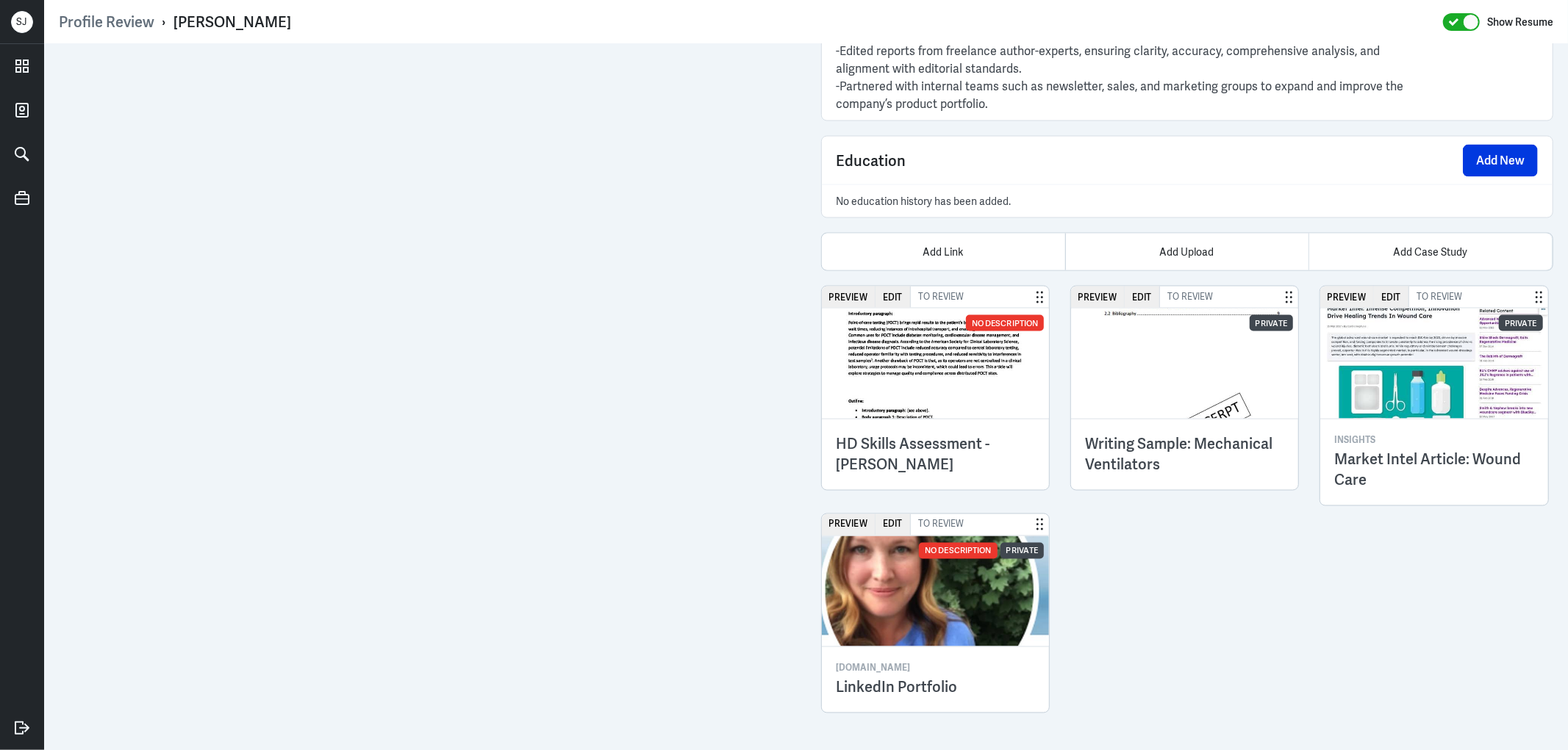
click at [1379, 420] on div "Insights Market Intel Article: Wound Care" at bounding box center [1435, 462] width 228 height 87
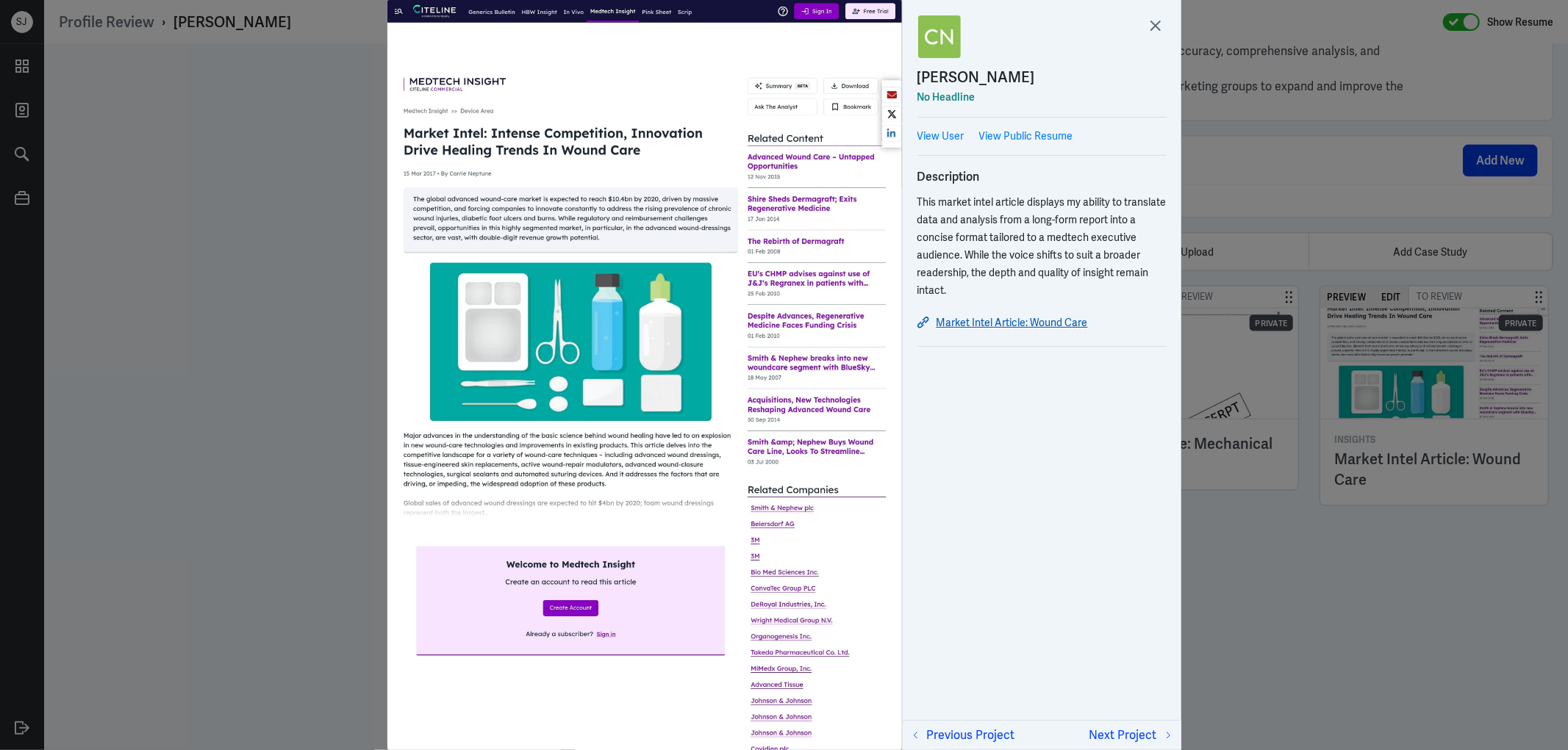
click at [1013, 317] on link "Market Intel Article: Wound Care" at bounding box center [1042, 323] width 249 height 17
click at [1307, 590] on div at bounding box center [784, 375] width 1568 height 750
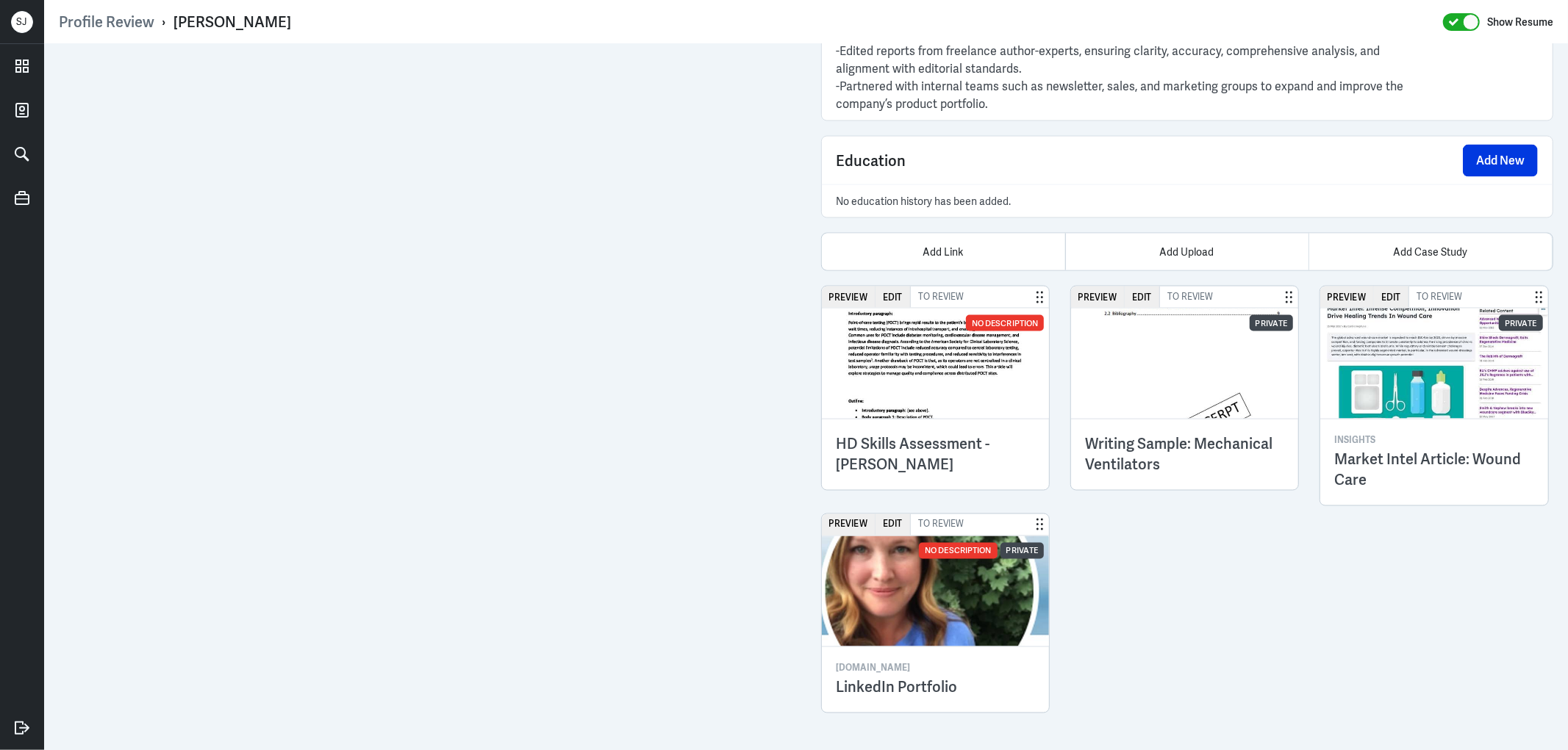
click at [1179, 444] on h3 "Writing Sample: Mechanical Ventilators" at bounding box center [1185, 454] width 198 height 41
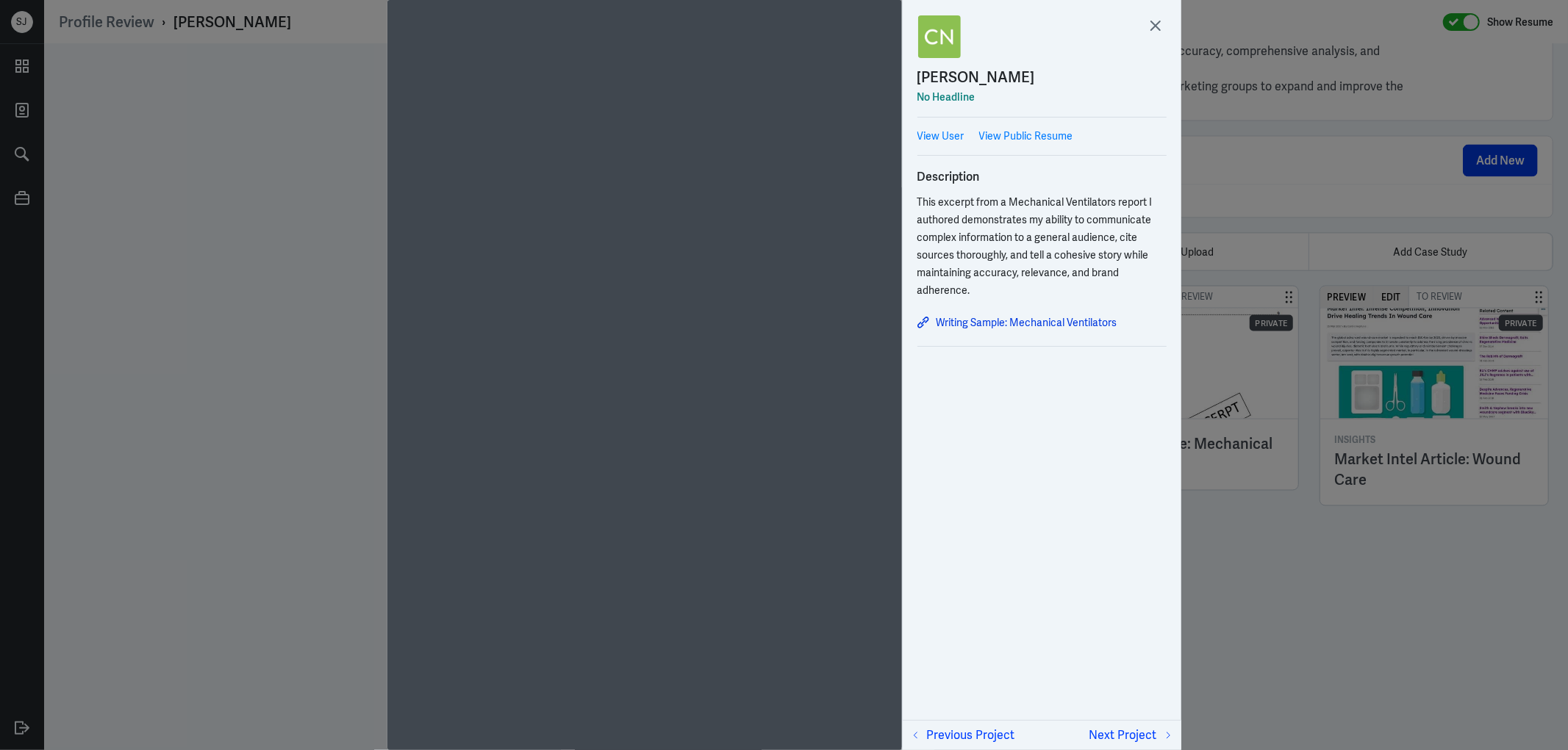
click at [1012, 310] on div "Writing Sample: Mechanical Ventilators" at bounding box center [1042, 323] width 249 height 25
click at [1022, 322] on link "Writing Sample: Mechanical Ventilators" at bounding box center [1042, 323] width 249 height 17
click at [1297, 522] on div at bounding box center [784, 375] width 1568 height 750
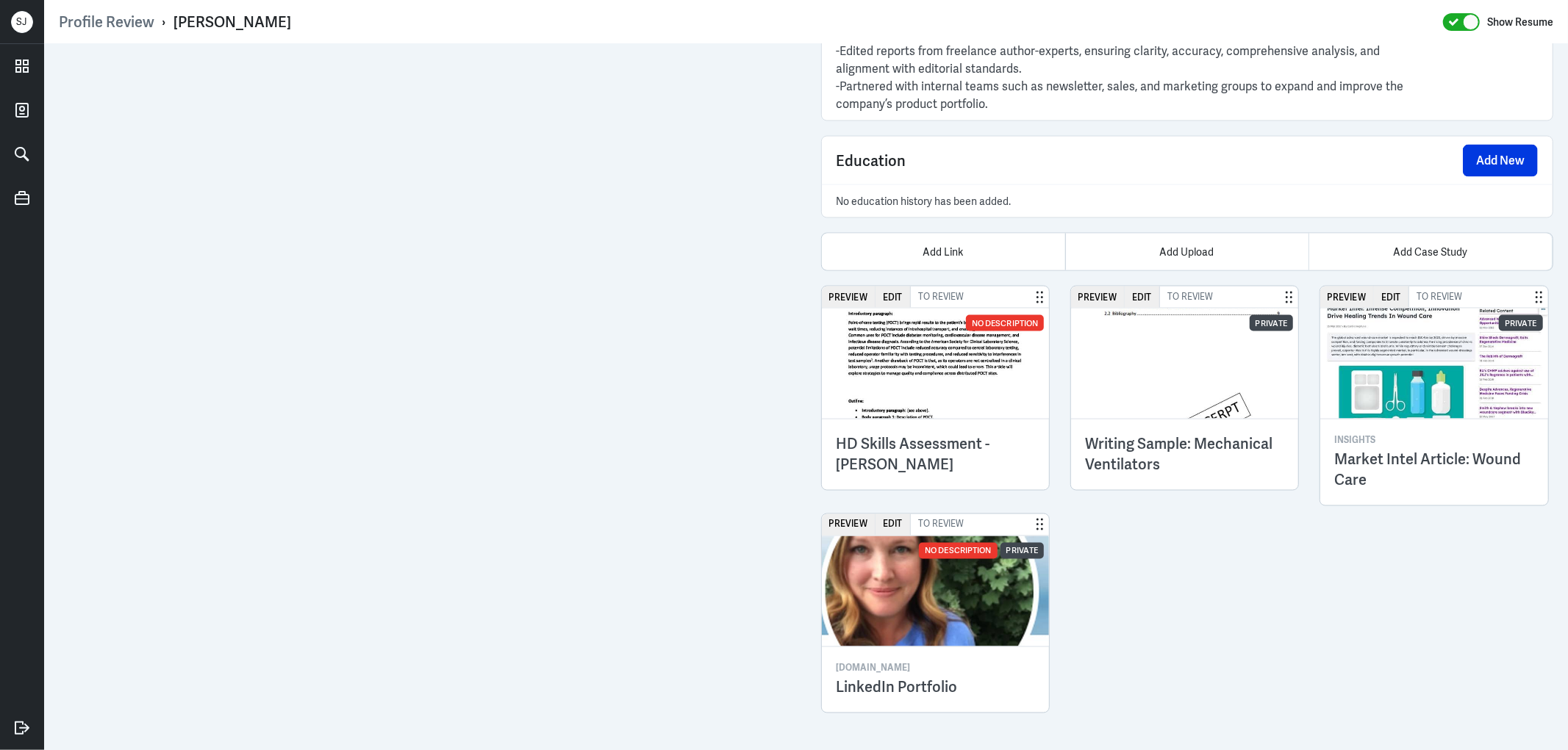
click at [955, 598] on img at bounding box center [936, 591] width 228 height 110
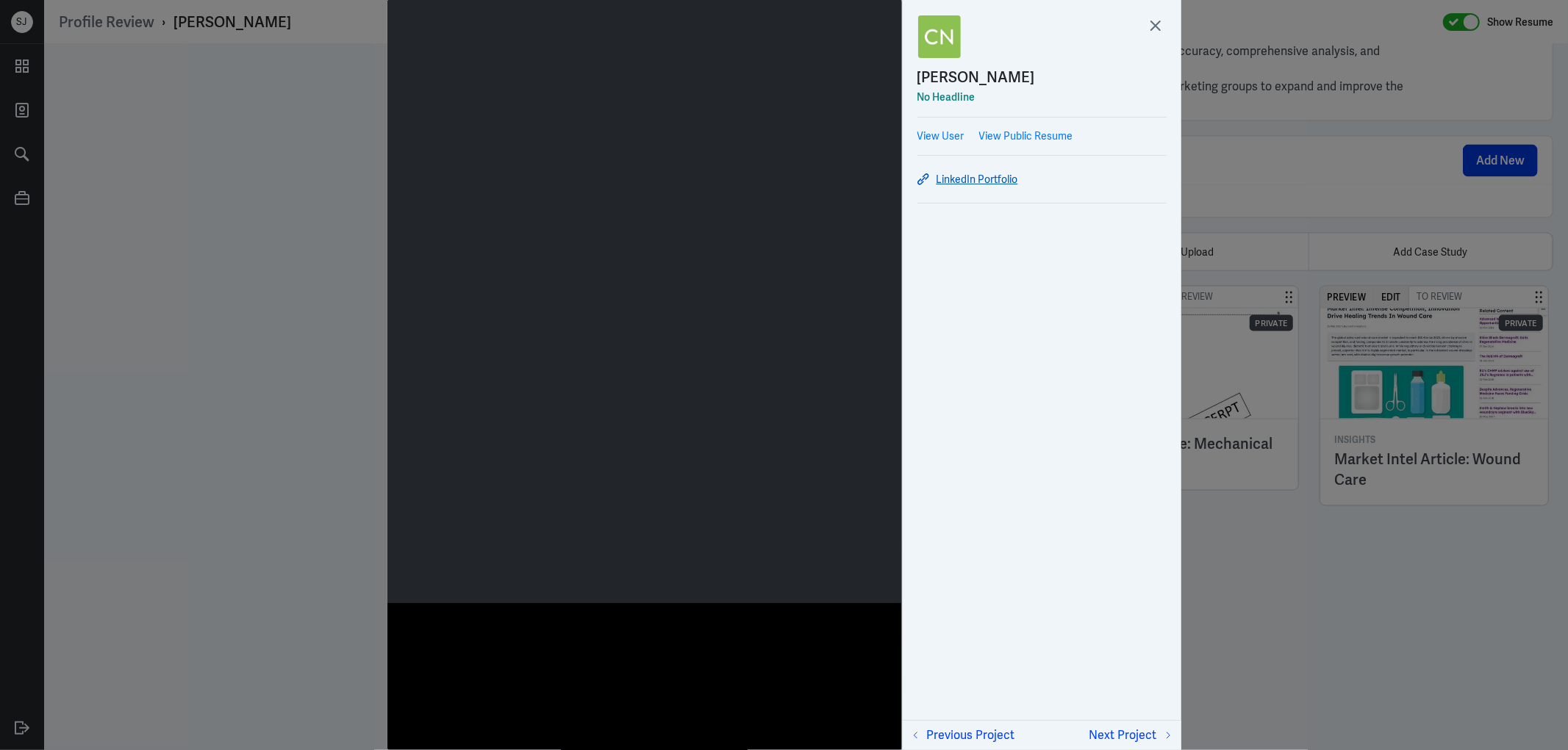
click at [996, 181] on link "LinkedIn Portfolio" at bounding box center [1042, 179] width 249 height 17
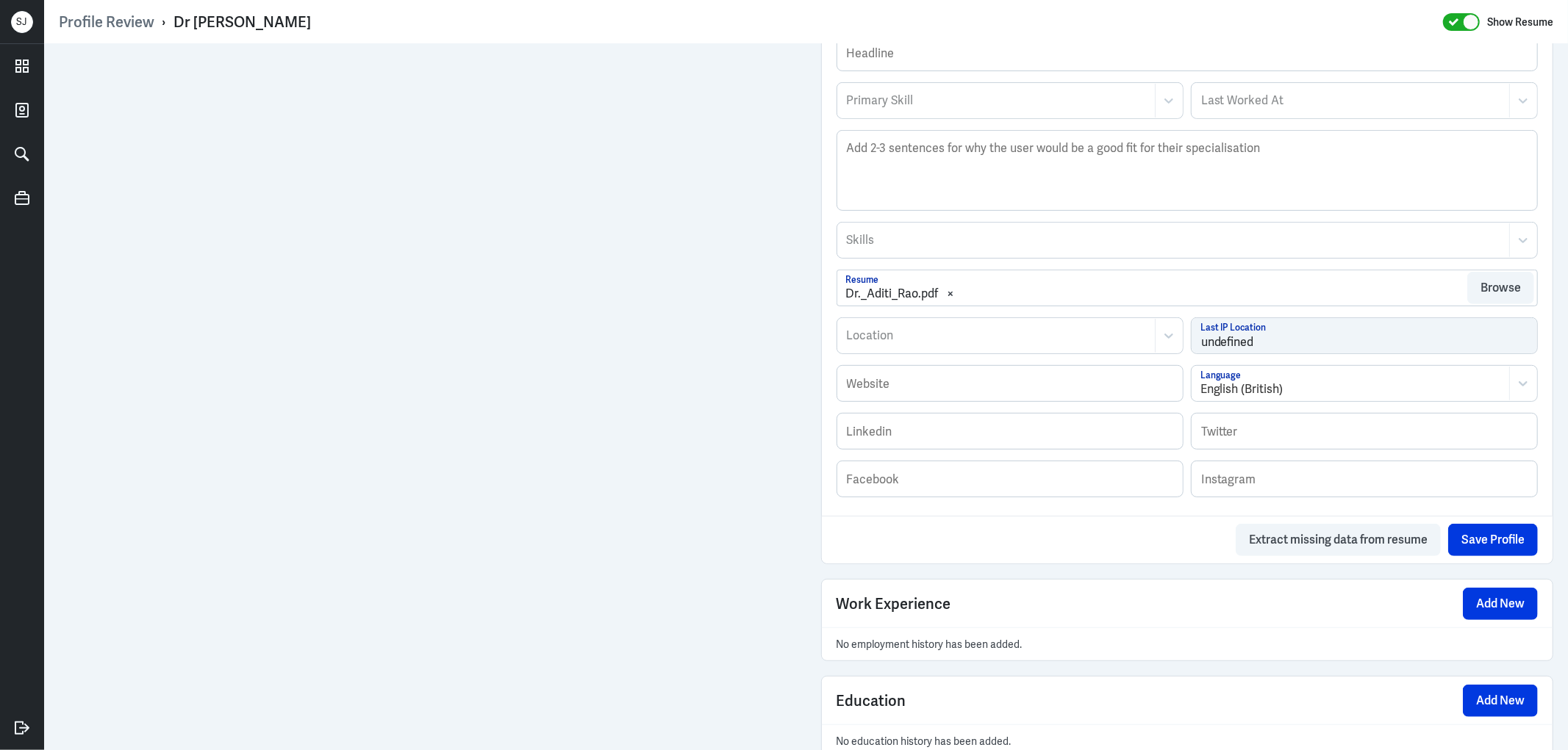
scroll to position [606, 0]
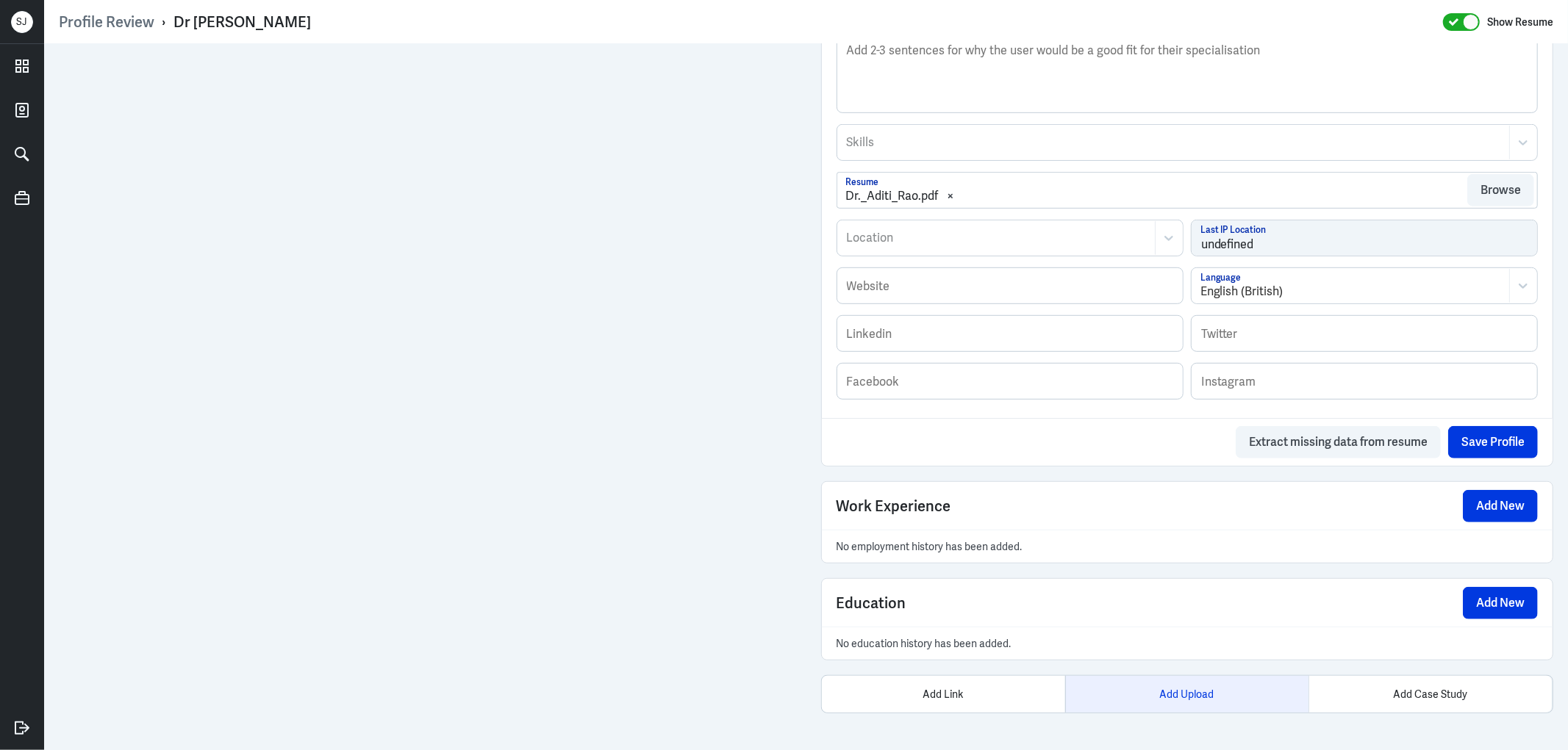
click at [1138, 710] on div "Add Upload" at bounding box center [1187, 694] width 243 height 36
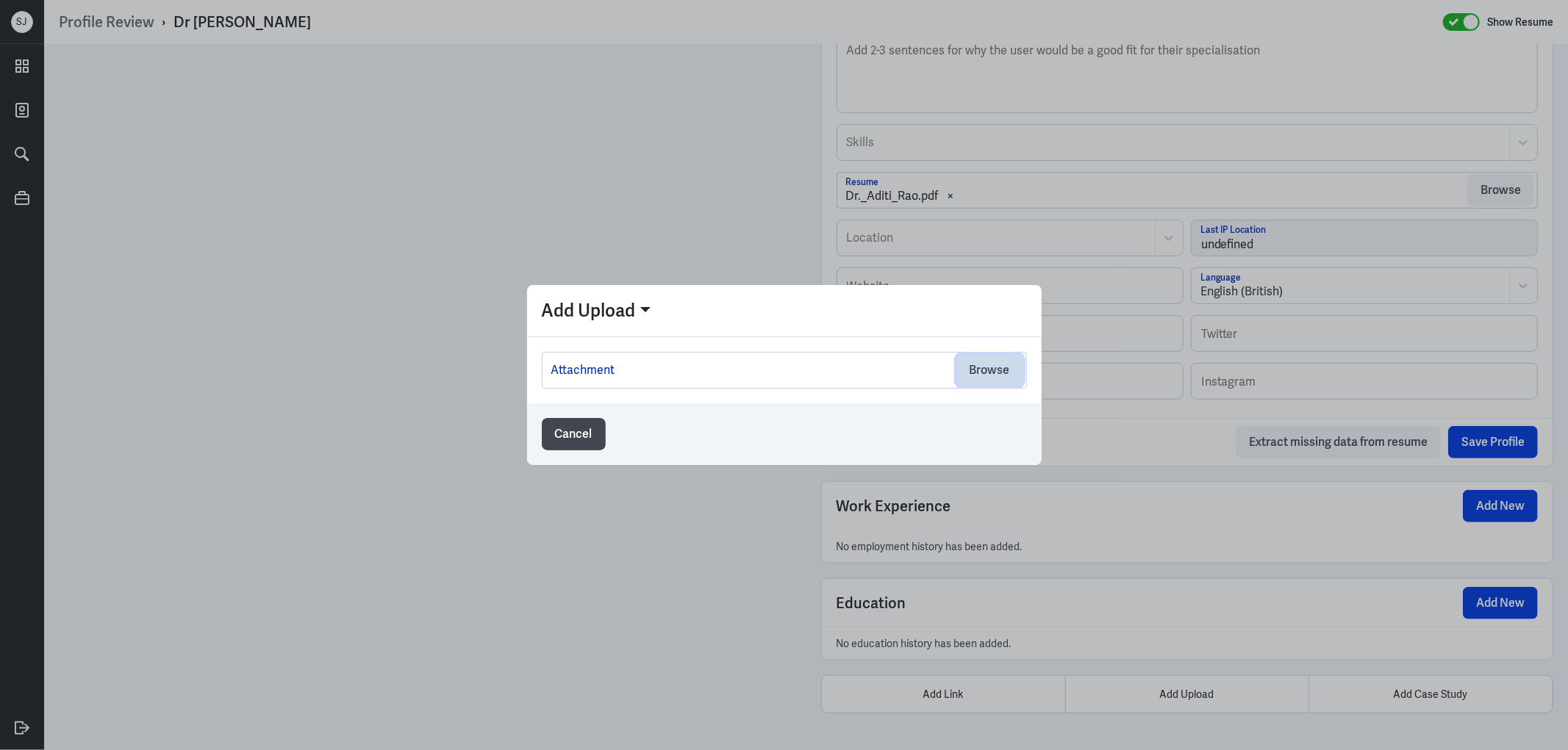
click at [1004, 370] on button "Browse" at bounding box center [990, 371] width 67 height 33
drag, startPoint x: 585, startPoint y: 434, endPoint x: 900, endPoint y: 566, distance: 341.5
click at [587, 434] on button "Cancel" at bounding box center [573, 434] width 64 height 33
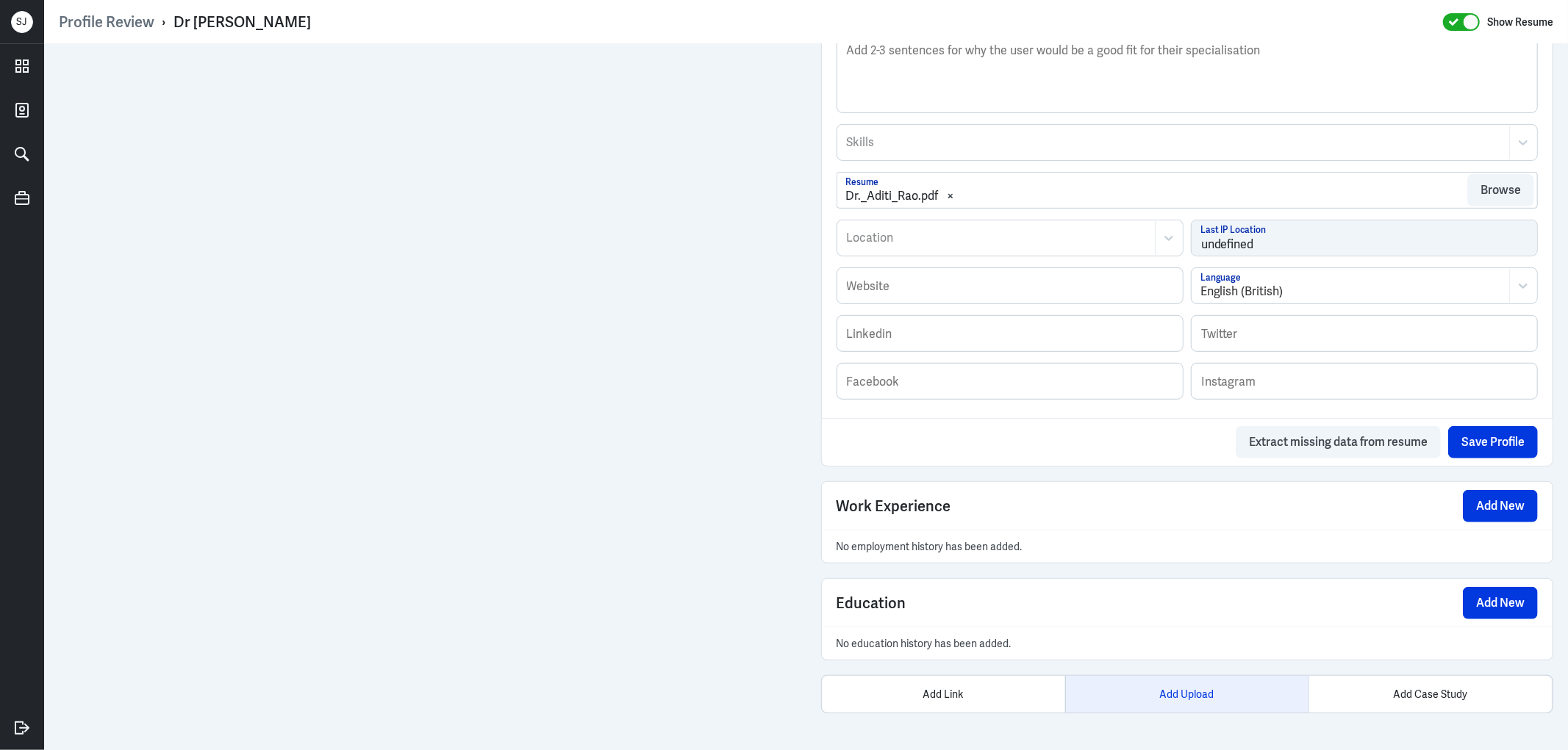
click at [1173, 693] on div "Add Upload" at bounding box center [1187, 694] width 243 height 36
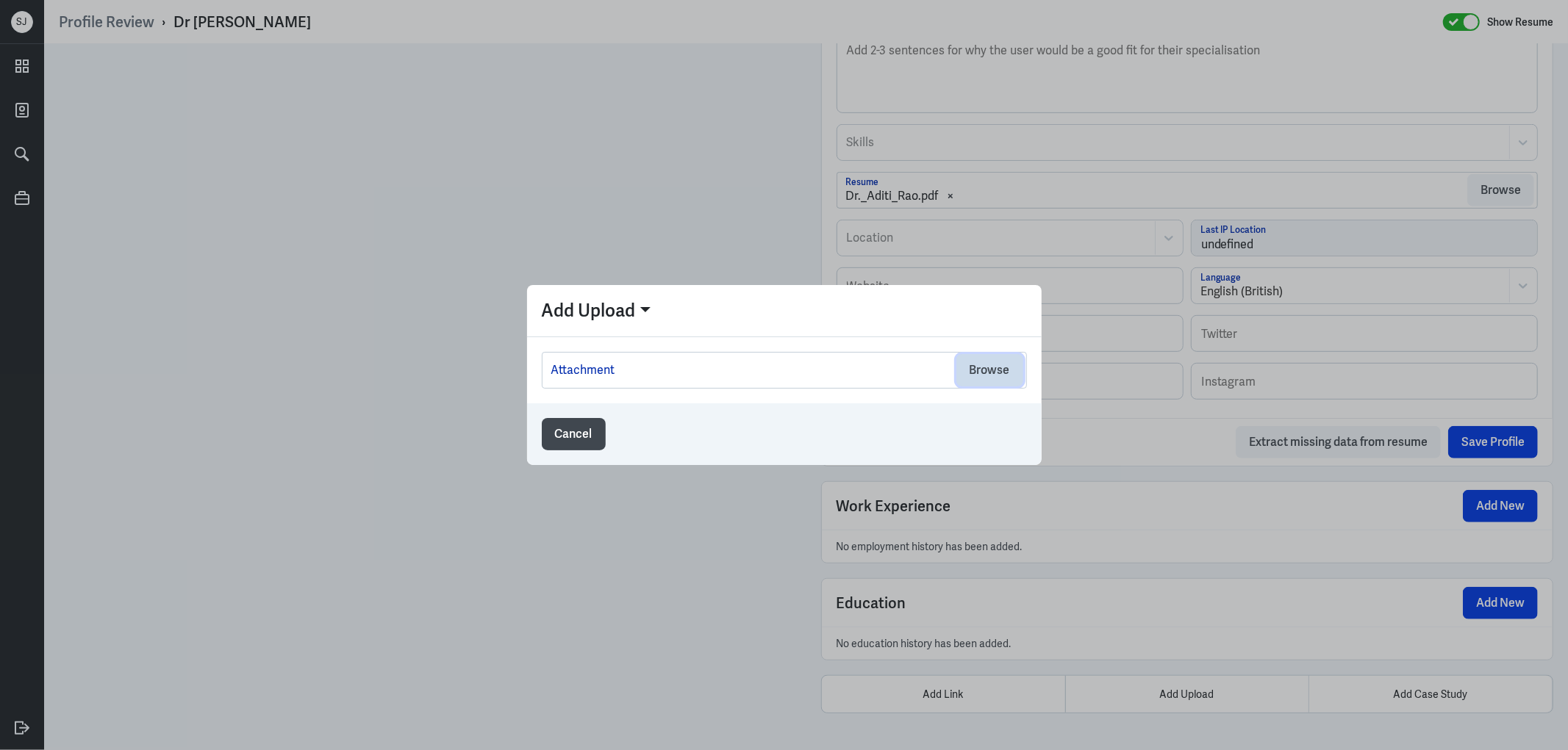
click at [1000, 377] on button "Browse" at bounding box center [990, 371] width 67 height 33
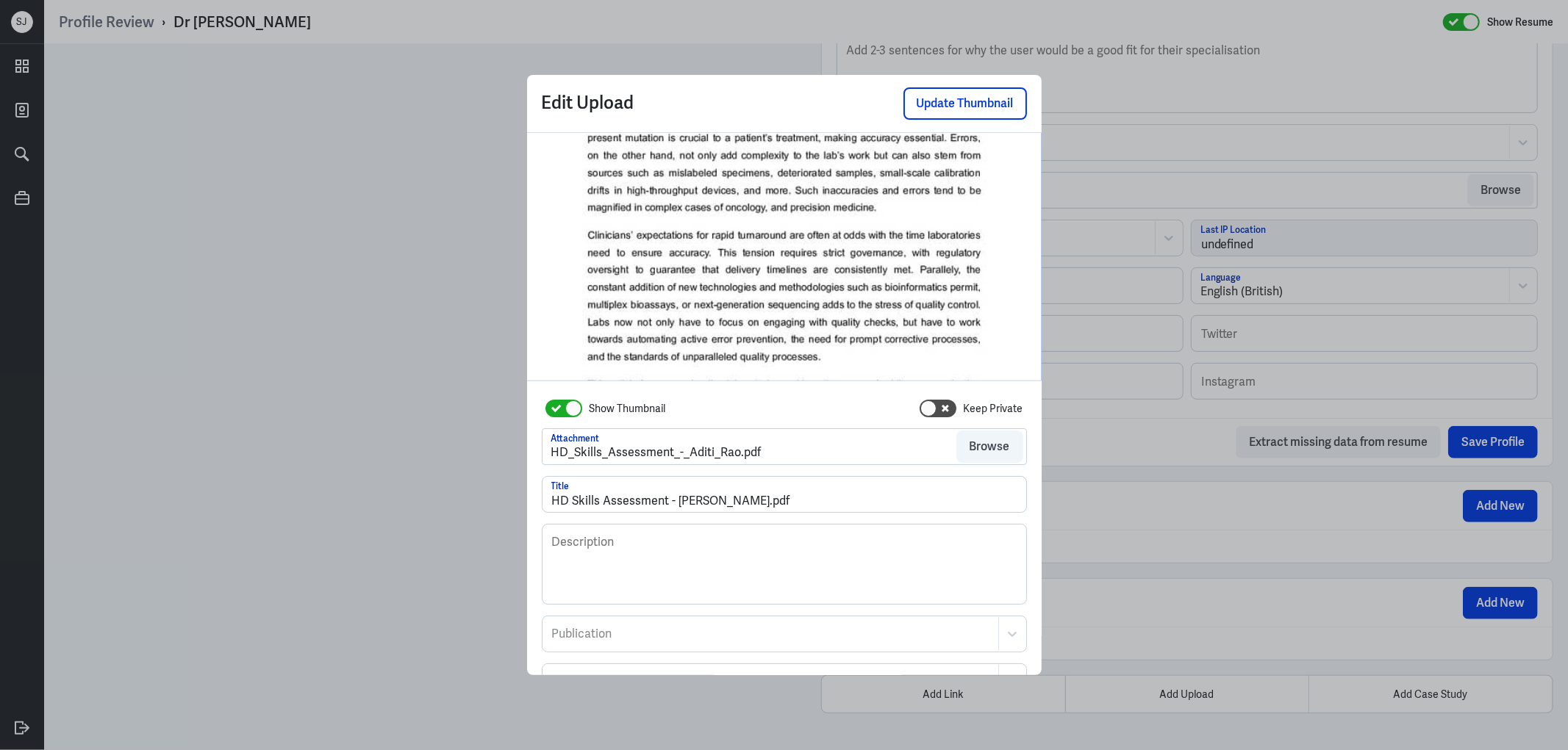
scroll to position [122, 0]
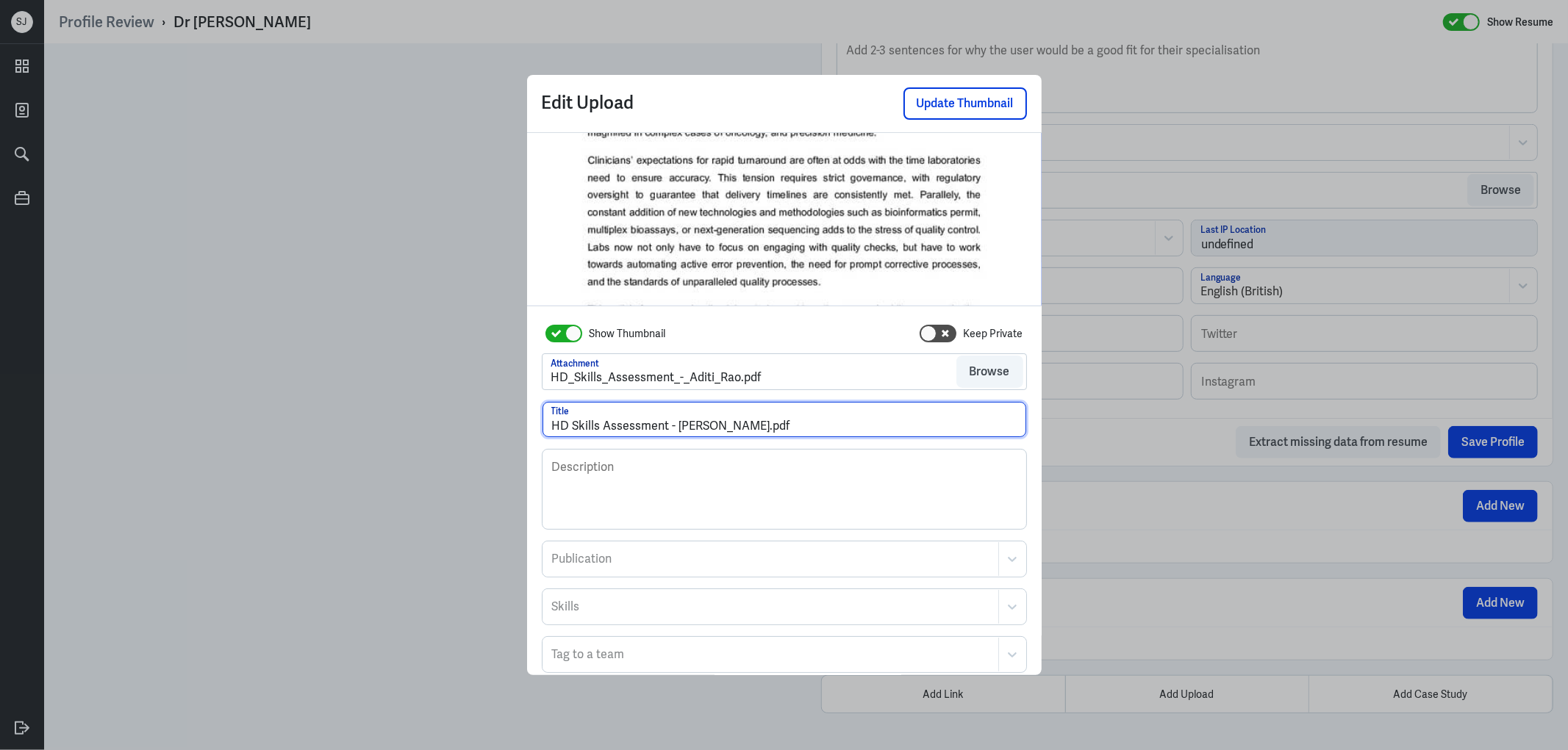
drag, startPoint x: 713, startPoint y: 426, endPoint x: 844, endPoint y: 432, distance: 131.1
click at [844, 432] on input "HD Skills Assessment - Aditi Rao.pdf" at bounding box center [784, 420] width 484 height 35
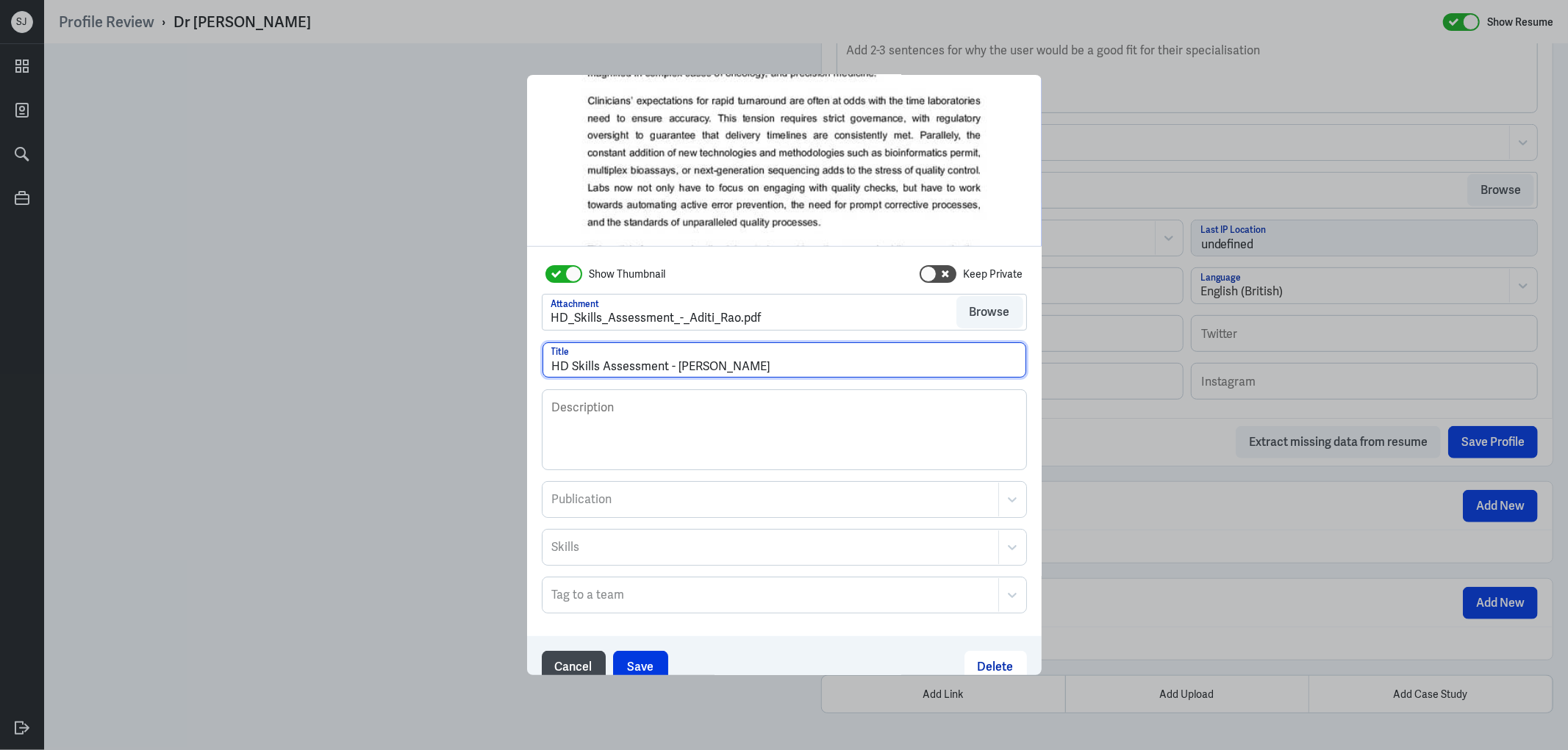
scroll to position [80, 0]
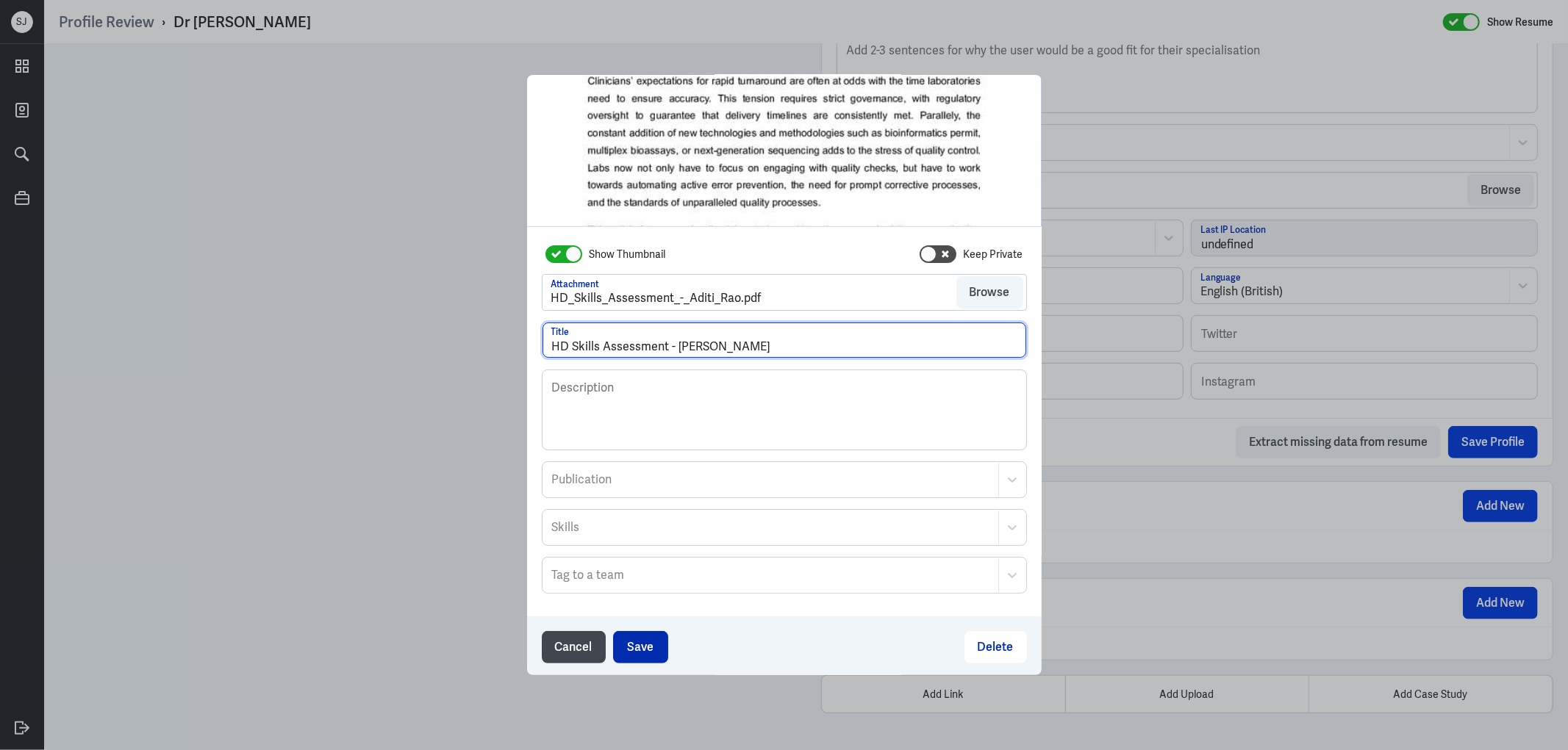
type input "HD Skills Assessment - Aditi Rao"
drag, startPoint x: 633, startPoint y: 645, endPoint x: 657, endPoint y: 645, distance: 24.0
click at [633, 645] on button "Save" at bounding box center [641, 648] width 56 height 33
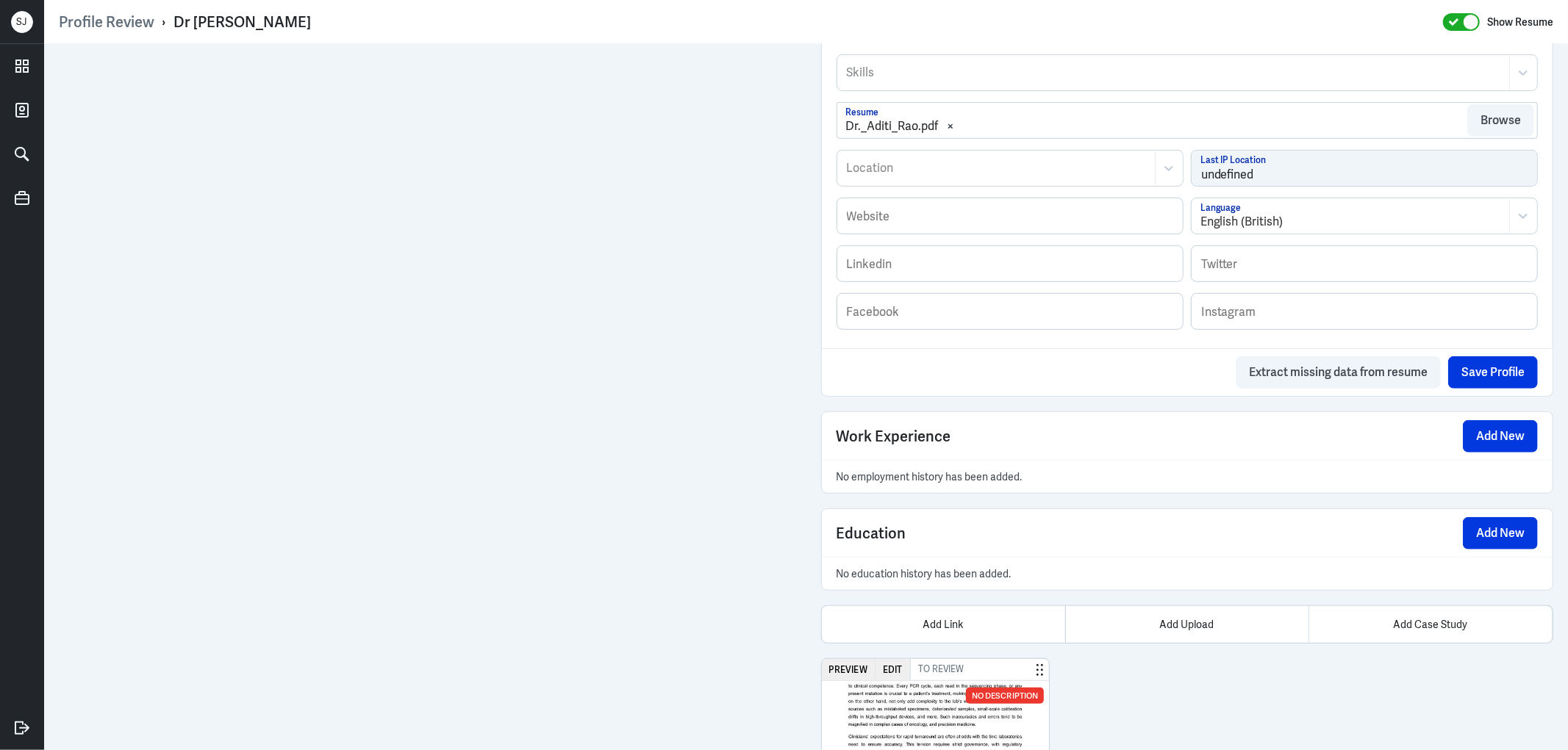
scroll to position [826, 0]
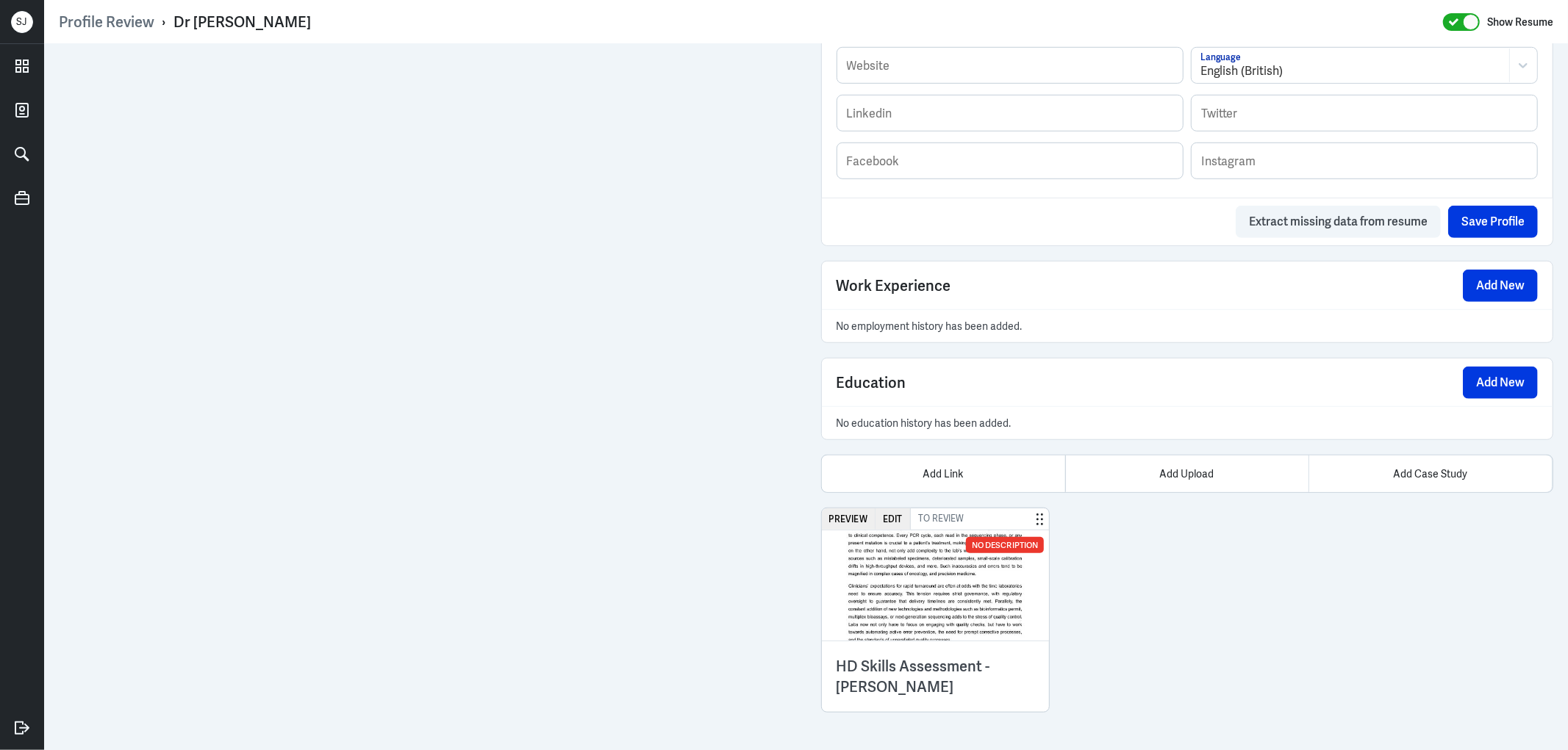
click at [924, 662] on h3 "HD Skills Assessment - Aditi Rao" at bounding box center [935, 676] width 198 height 41
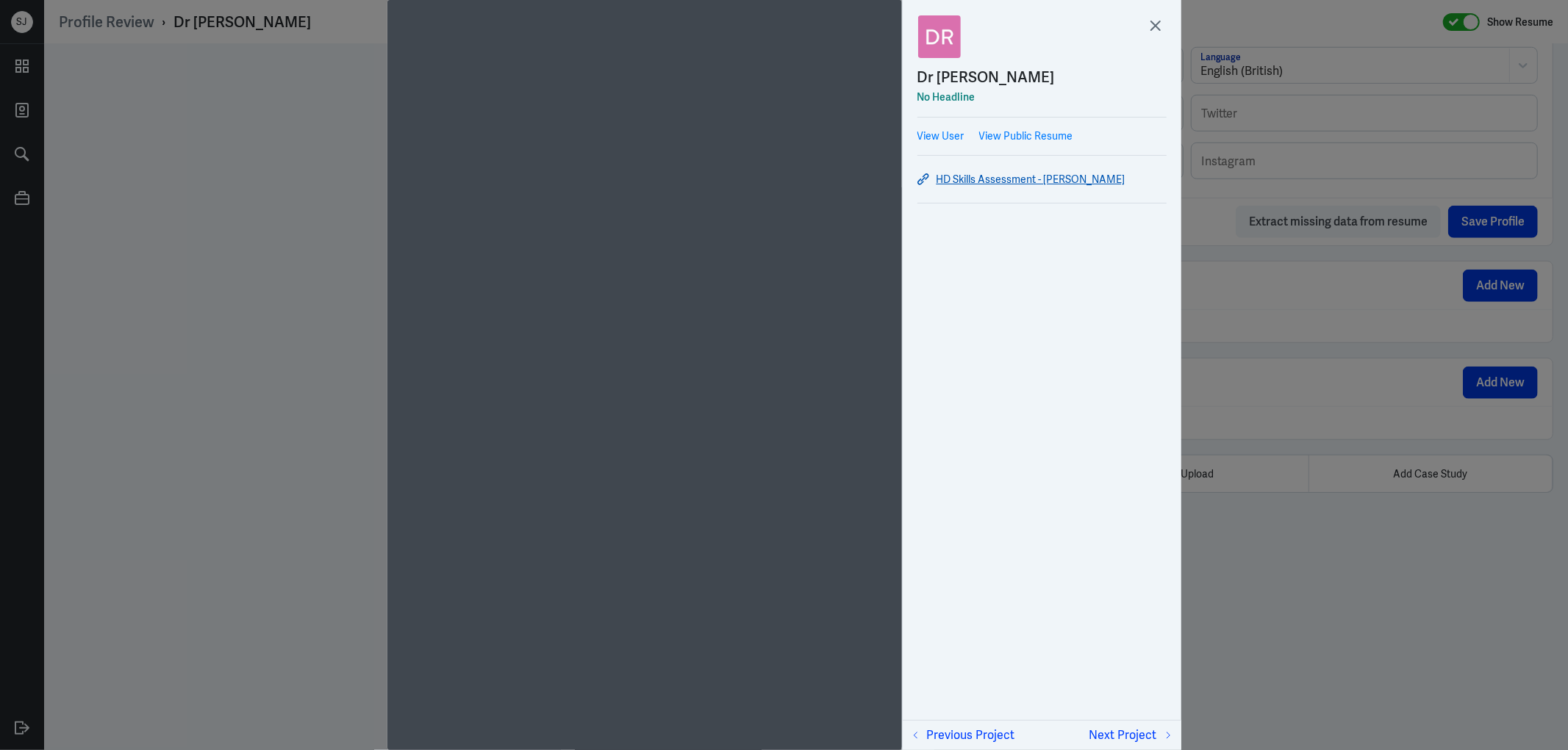
click at [1034, 178] on link "HD Skills Assessment - Aditi Rao" at bounding box center [1042, 179] width 249 height 17
click at [273, 234] on div at bounding box center [784, 375] width 1568 height 750
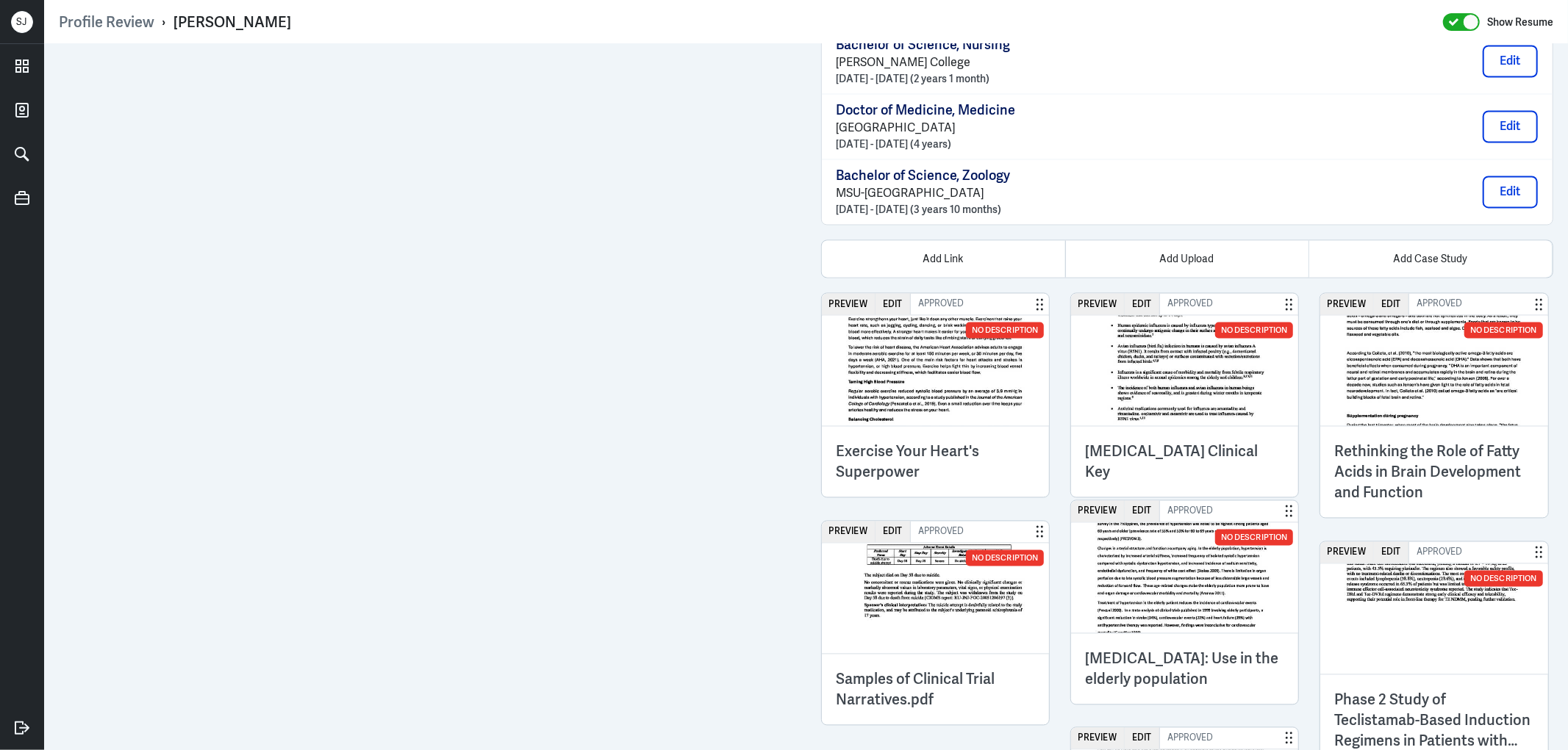
scroll to position [2330, 0]
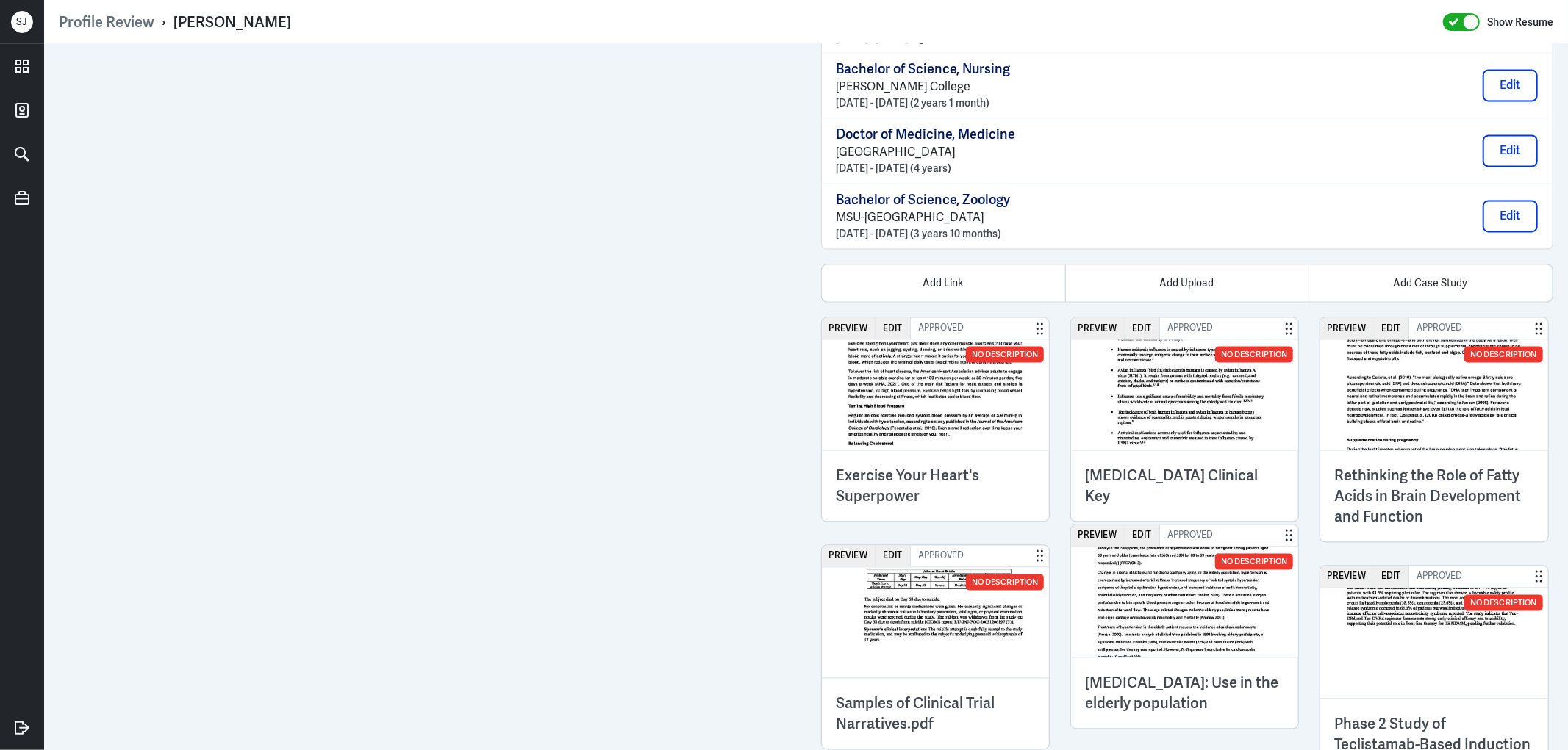
click at [1402, 522] on h3 "Rethinking the Role of Fatty Acids in Brain Development and Function" at bounding box center [1434, 496] width 198 height 61
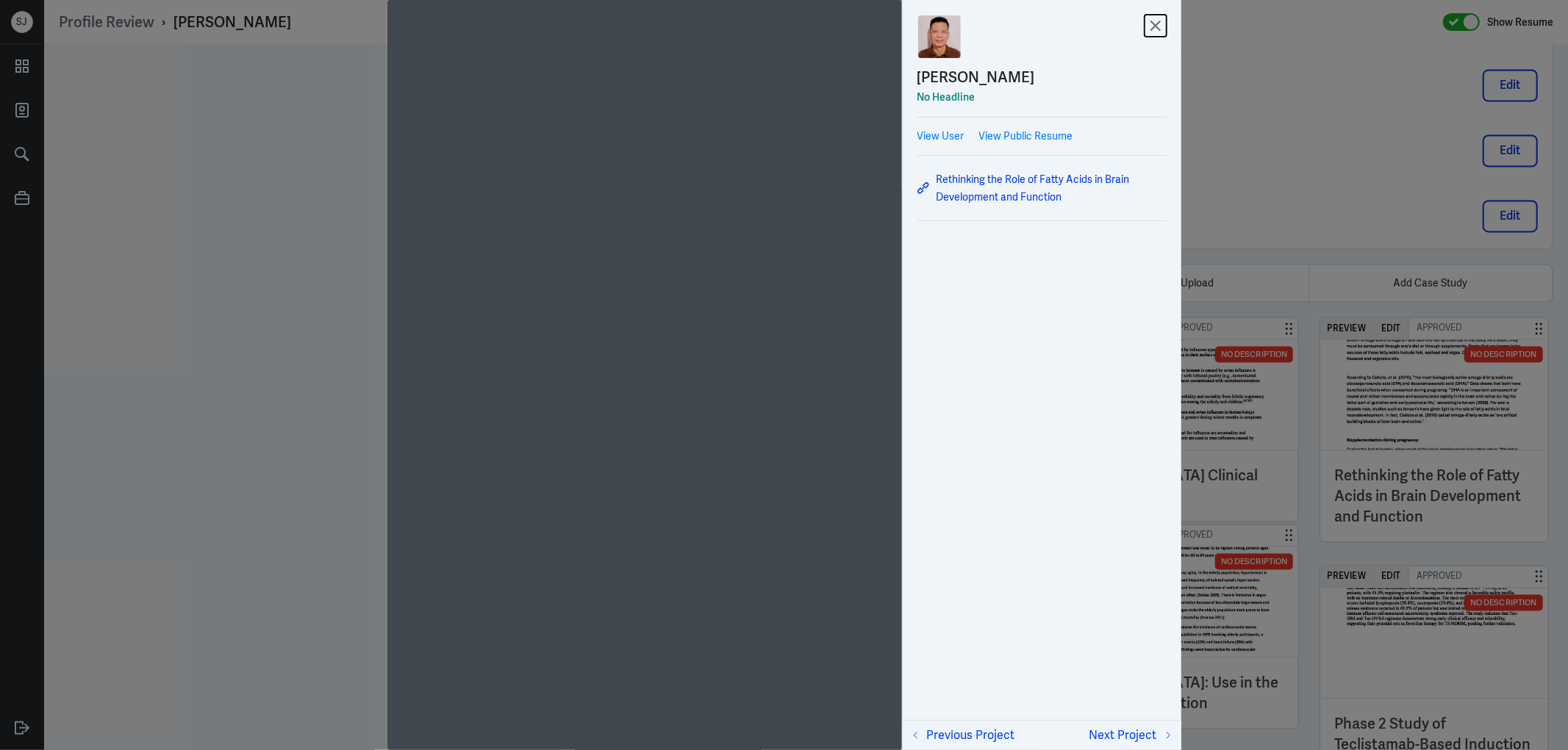
drag, startPoint x: 1153, startPoint y: 27, endPoint x: 1113, endPoint y: 58, distance: 50.6
click at [1155, 27] on icon at bounding box center [1154, 25] width 9 height 9
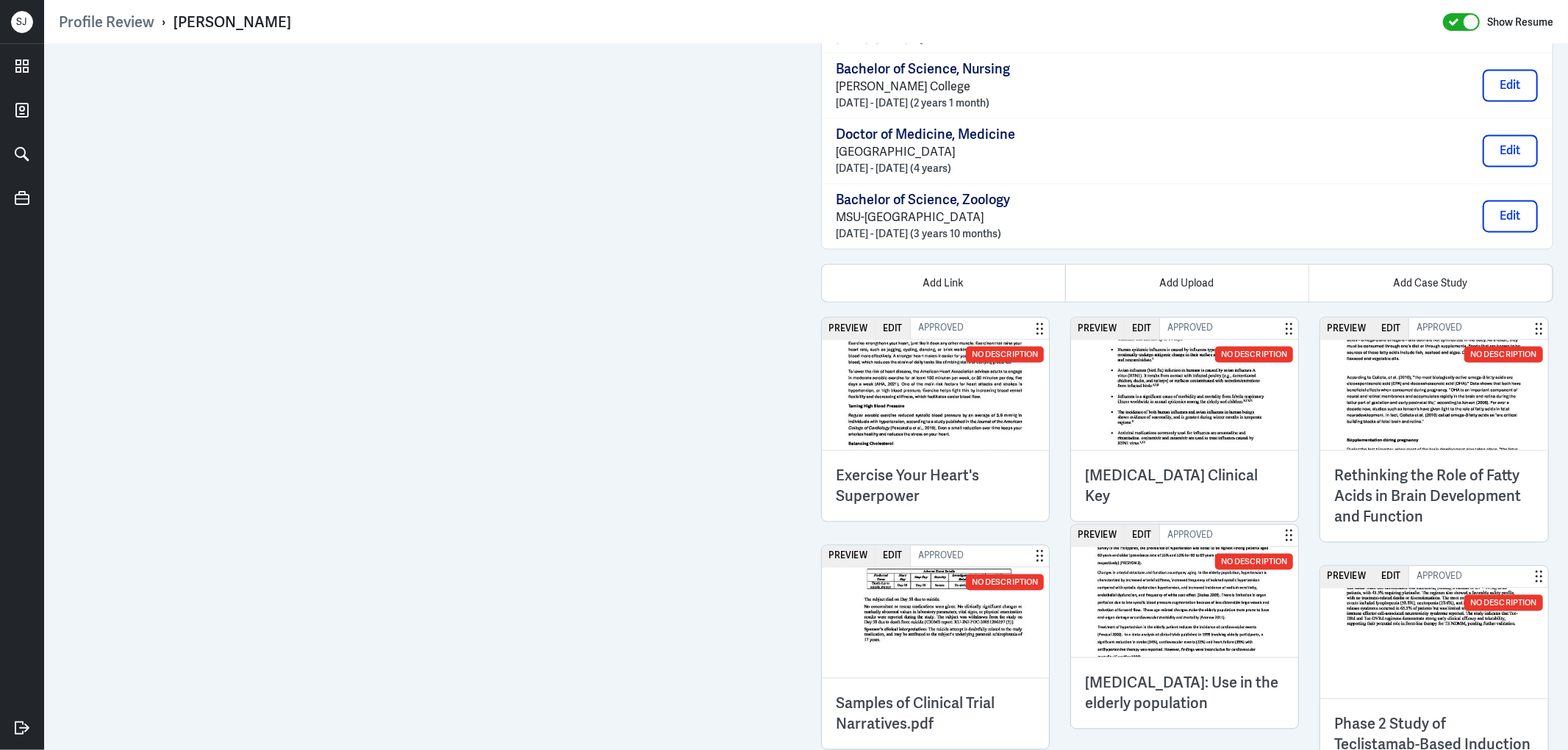
click at [851, 481] on h3 "Exercise Your Heart's Superpower" at bounding box center [935, 486] width 198 height 41
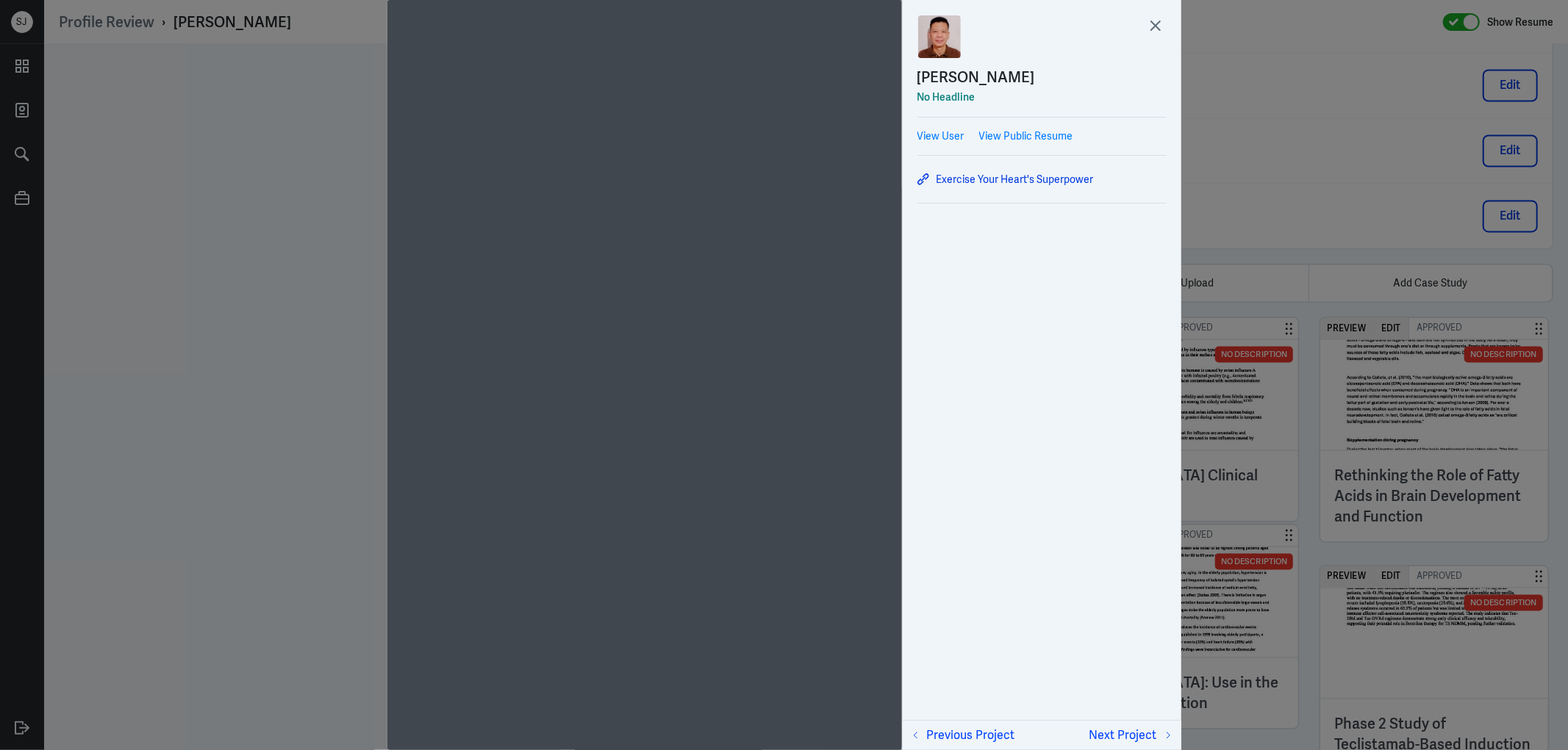
click at [1310, 238] on div at bounding box center [784, 375] width 1568 height 750
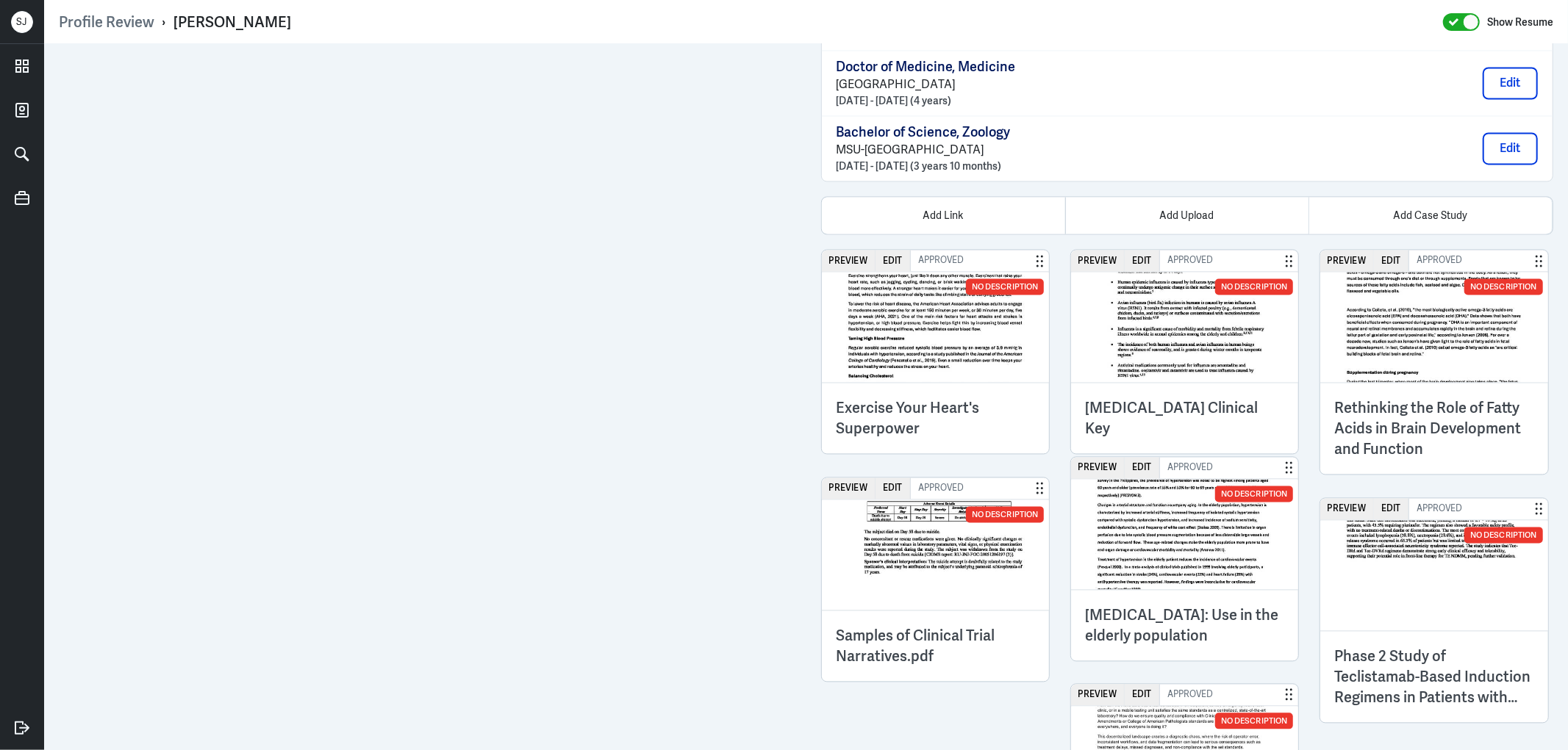
scroll to position [2493, 0]
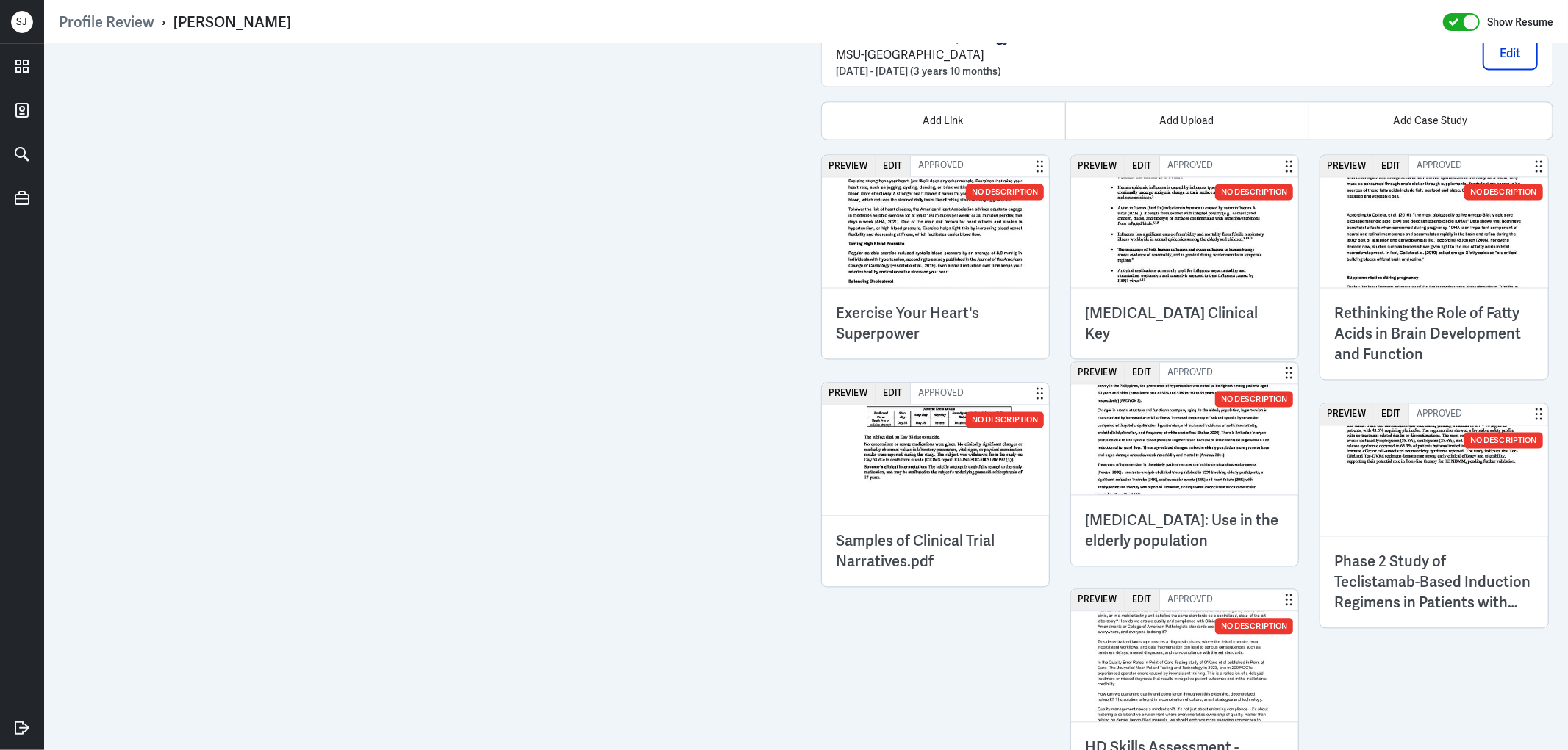
click at [1200, 533] on h3 "Amlodipine: Use in the elderly population" at bounding box center [1185, 530] width 198 height 41
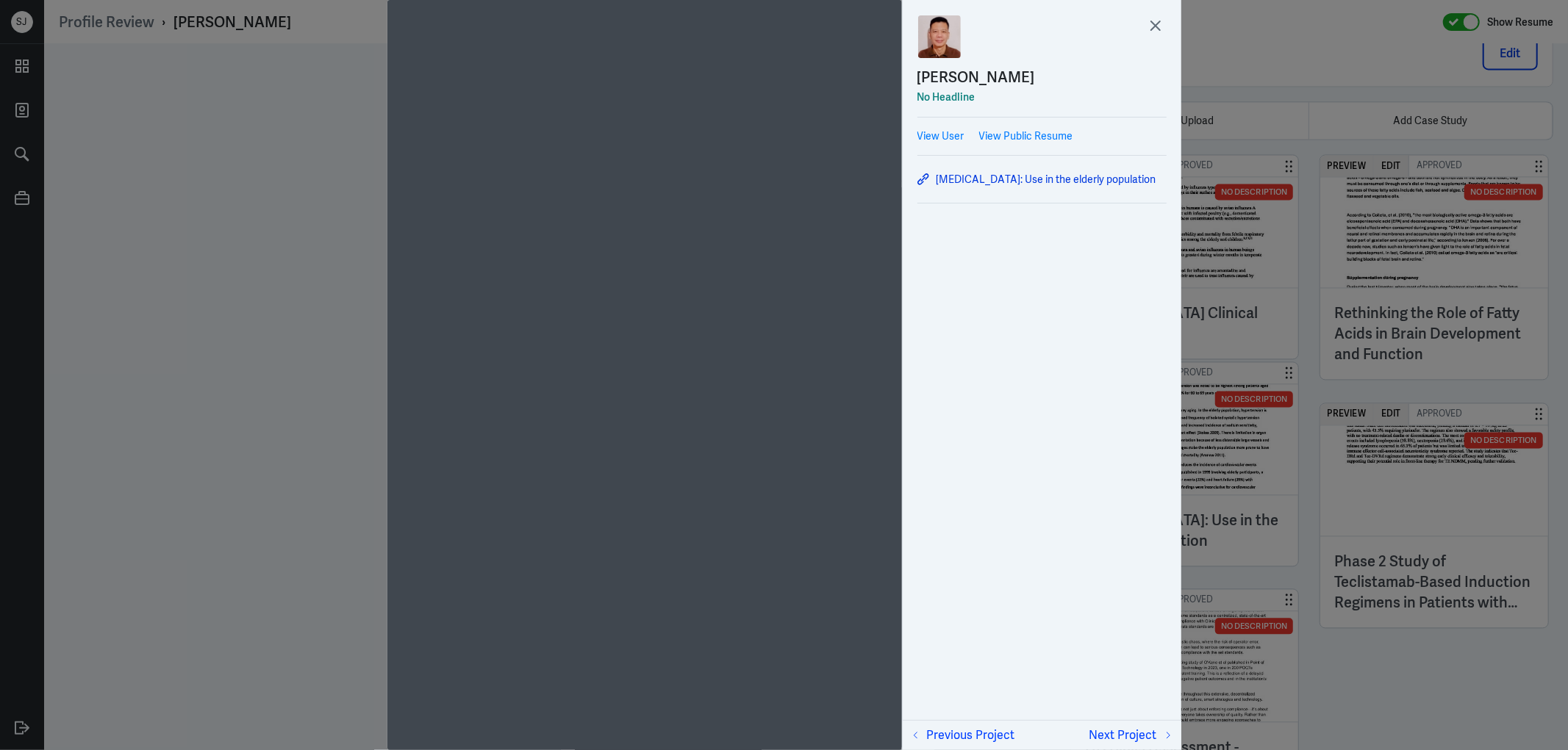
click at [262, 405] on div at bounding box center [784, 375] width 1568 height 750
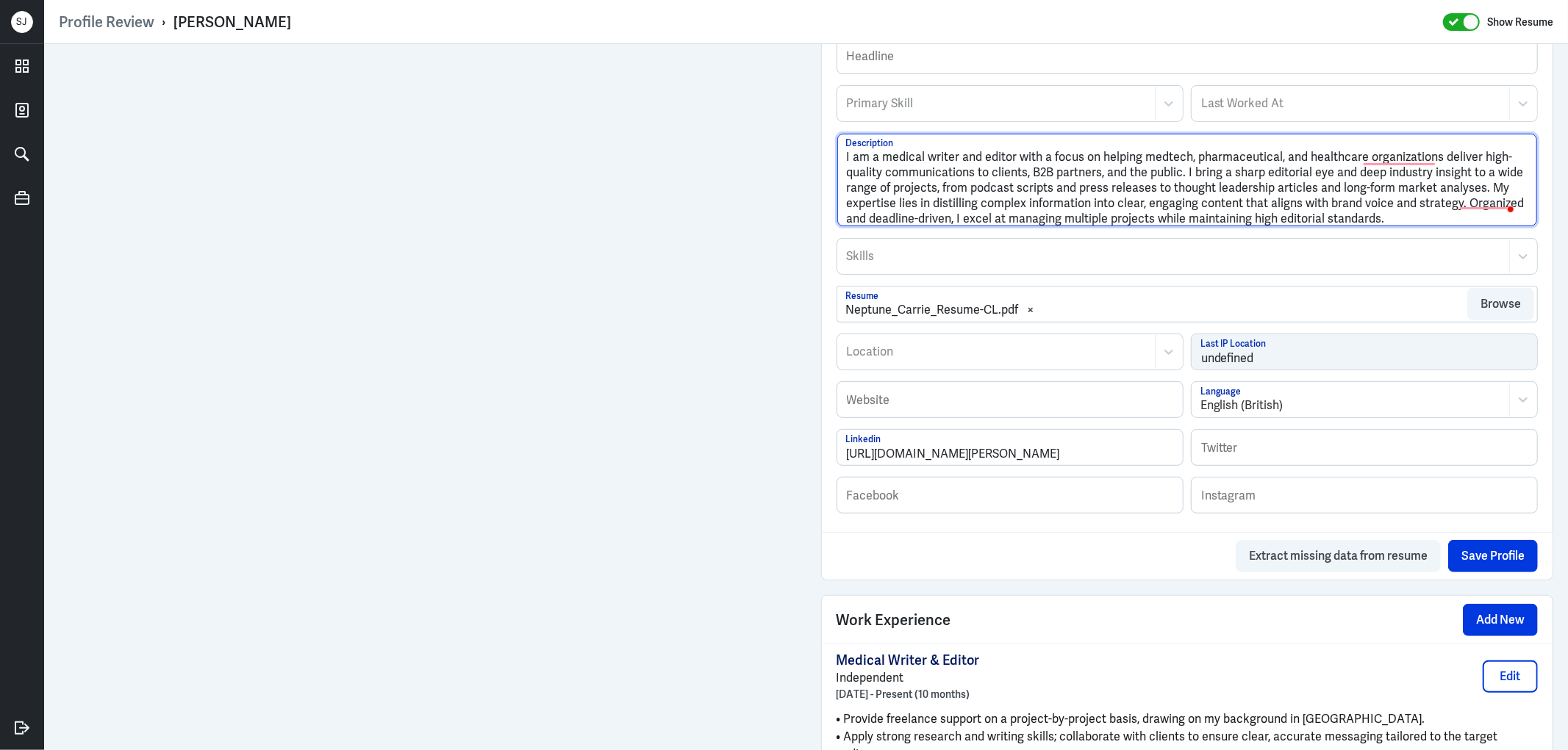
scroll to position [504, 0]
drag, startPoint x: 1135, startPoint y: 155, endPoint x: 1179, endPoint y: 171, distance: 46.8
click at [1179, 171] on textarea "I am a medical writer and editor with a focus on helping medtech, pharmaceutica…" at bounding box center [1188, 180] width 701 height 93
click at [1267, 194] on textarea "I am a medical writer and editor with a focus on helping medtech, pharmaceutica…" at bounding box center [1188, 180] width 701 height 93
drag, startPoint x: 963, startPoint y: 184, endPoint x: 1474, endPoint y: 182, distance: 511.0
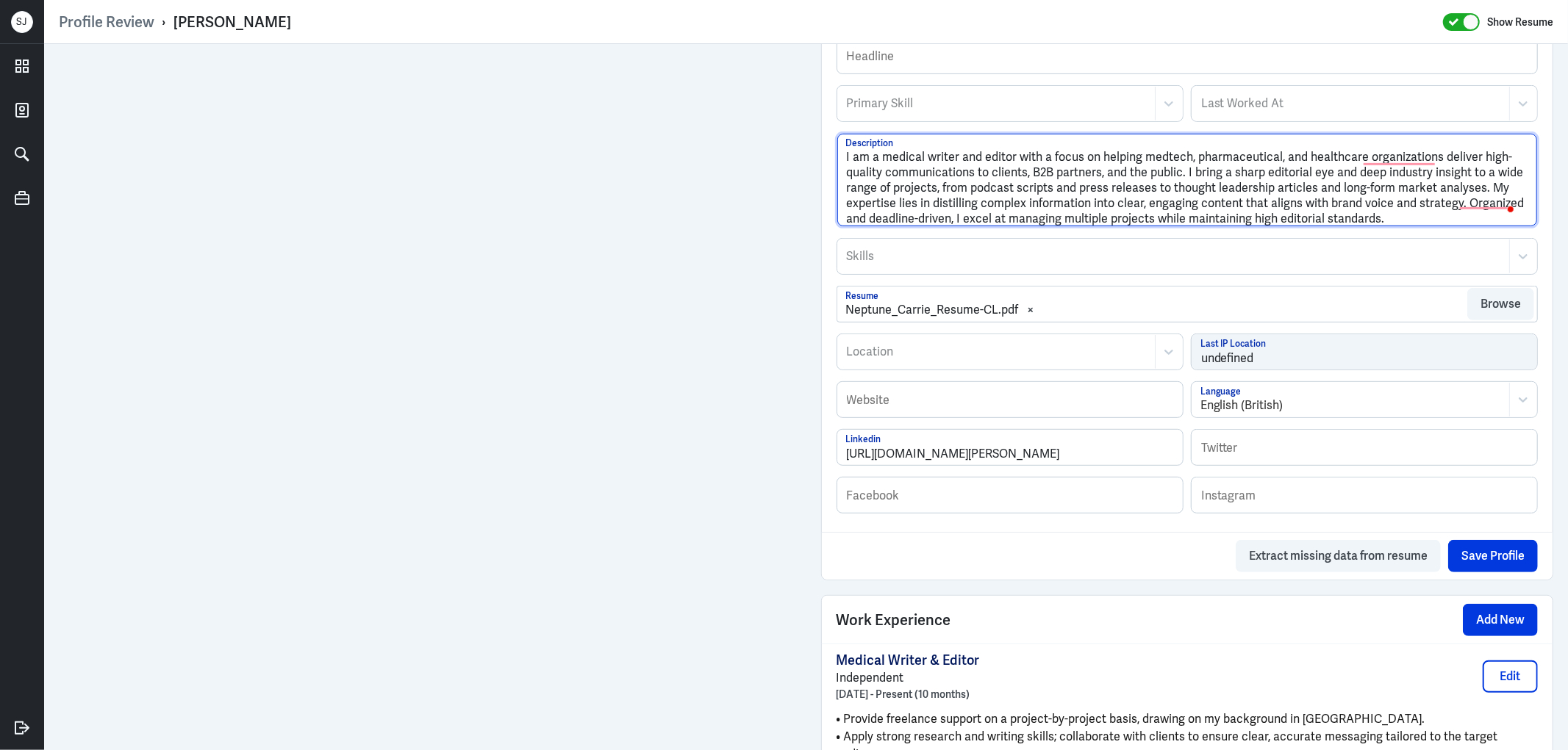
click at [1474, 182] on textarea "I am a medical writer and editor with a focus on helping medtech, pharmaceutica…" at bounding box center [1188, 180] width 701 height 93
